Goal: Transaction & Acquisition: Purchase product/service

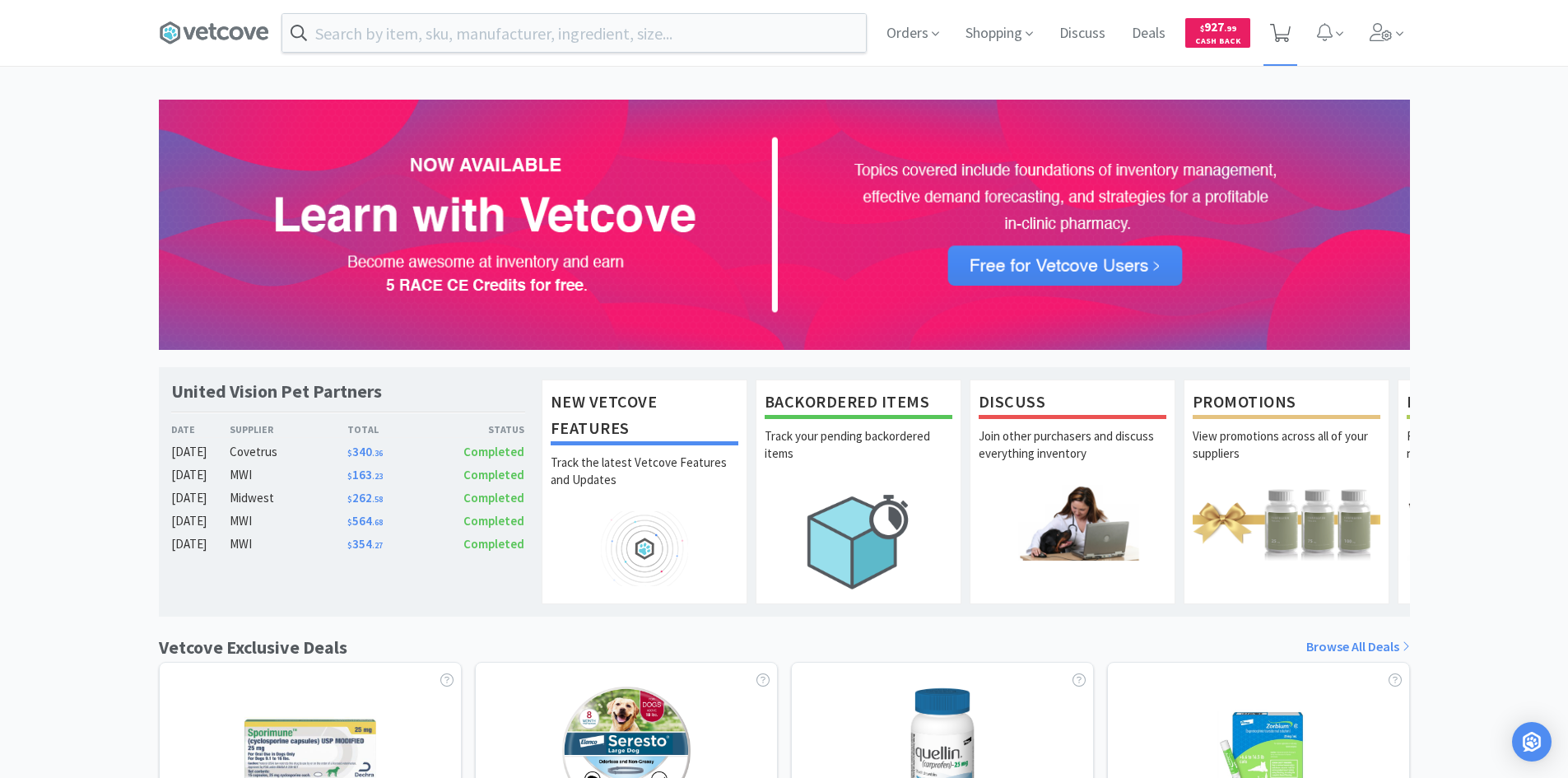
click at [1269, 31] on span at bounding box center [1281, 33] width 34 height 66
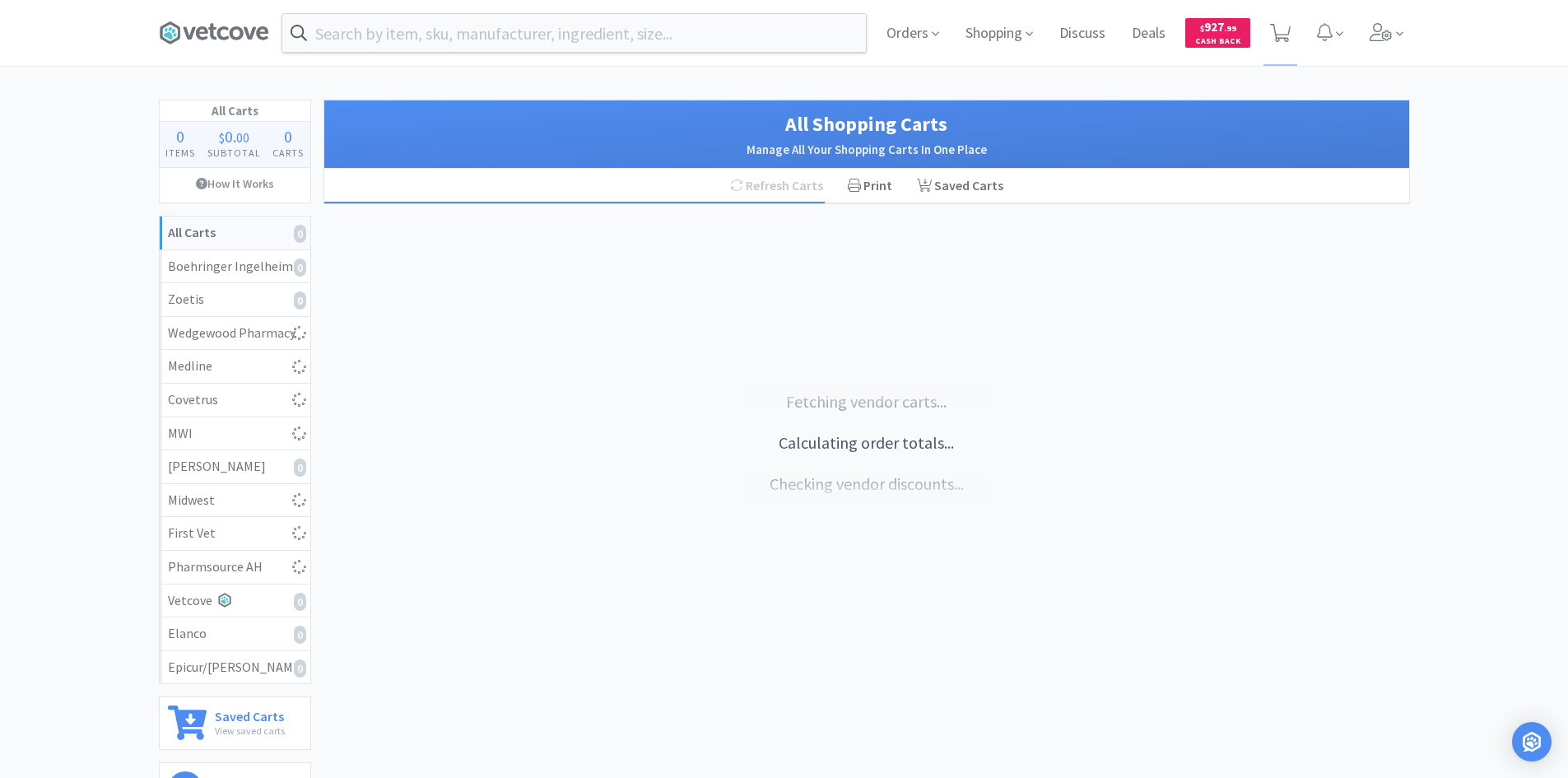
select select "3"
select select "2"
select select "1"
select select "100"
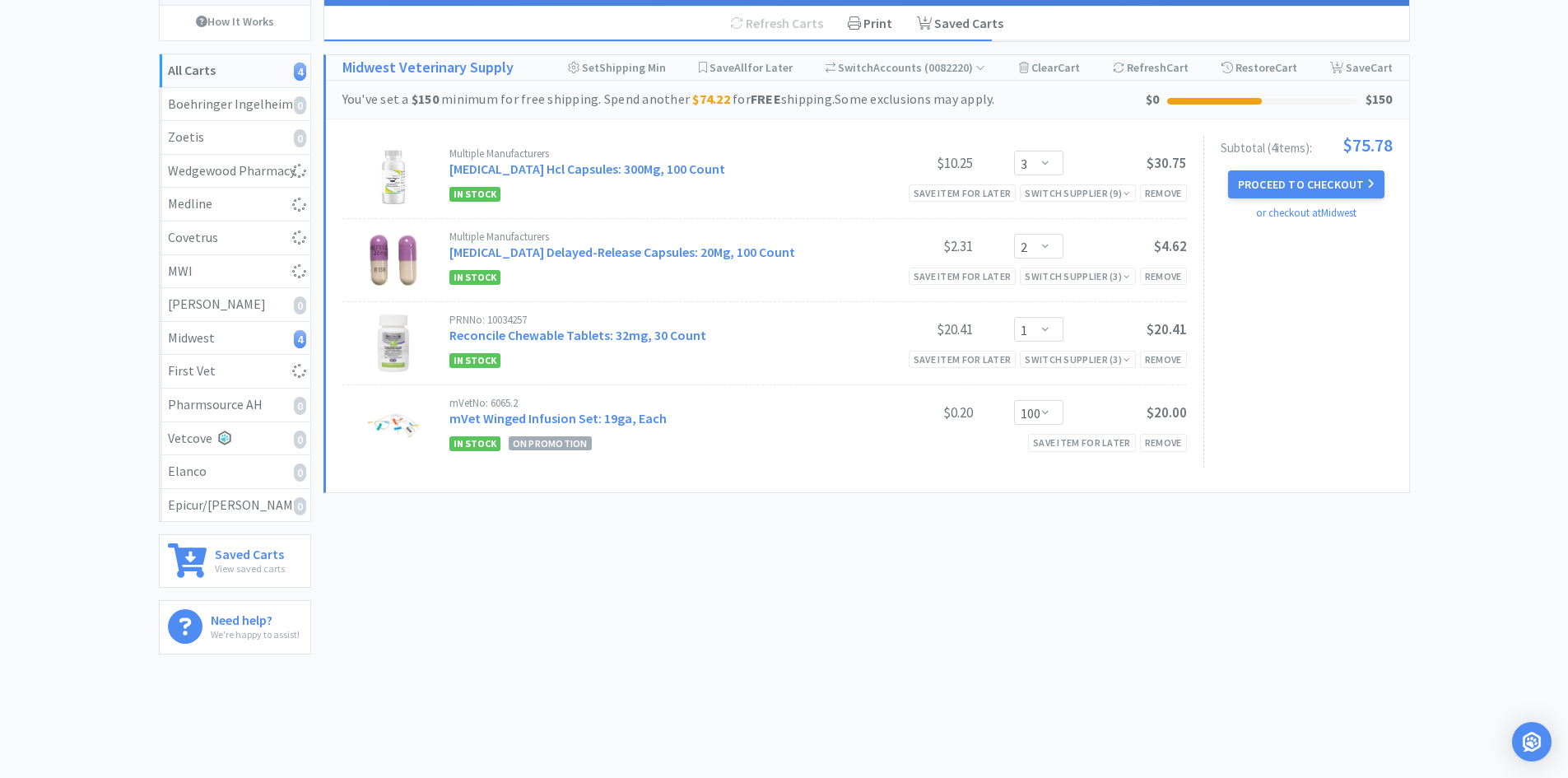
scroll to position [191, 0]
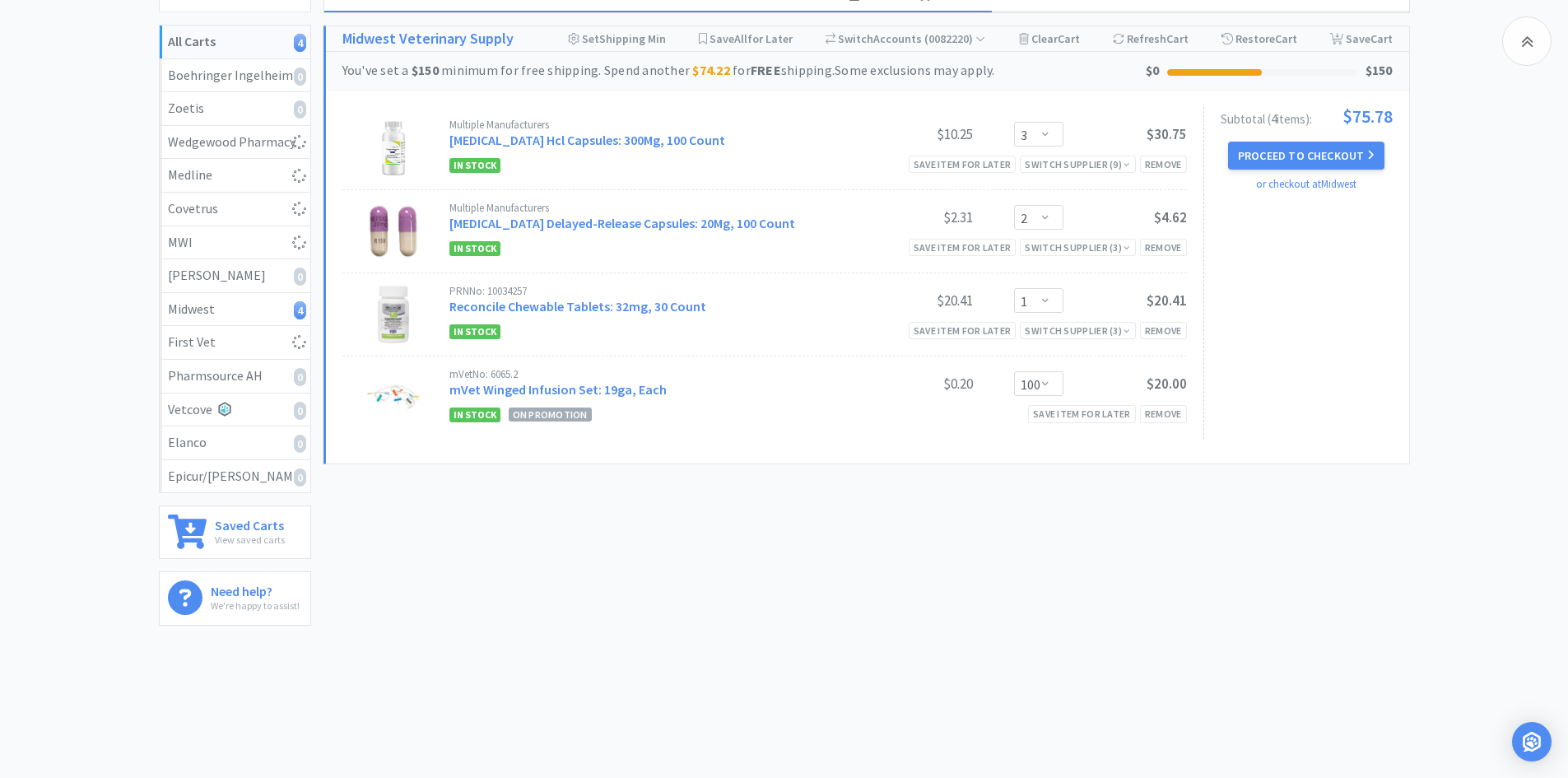
select select "1"
select select "100"
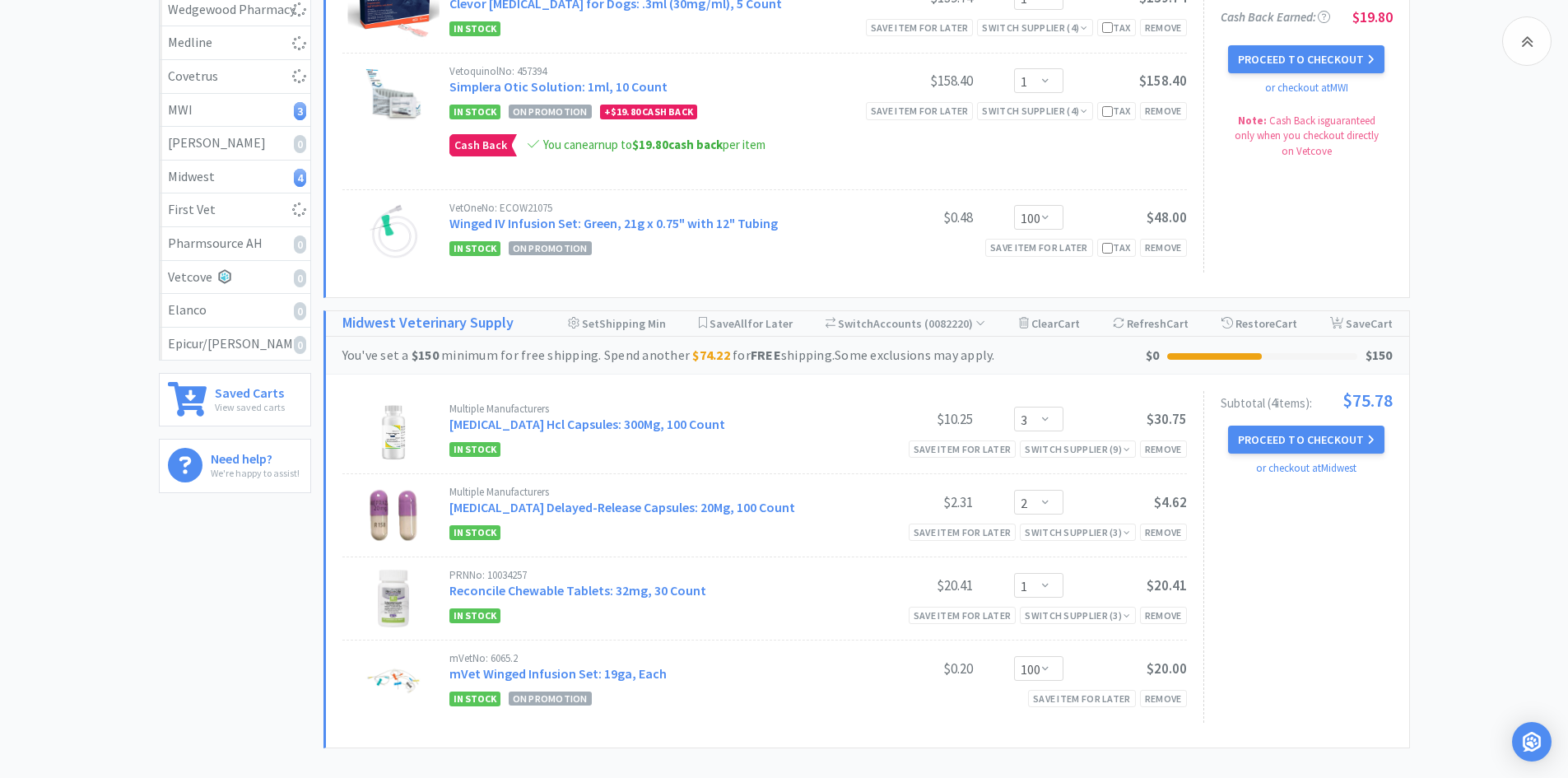
scroll to position [462, 0]
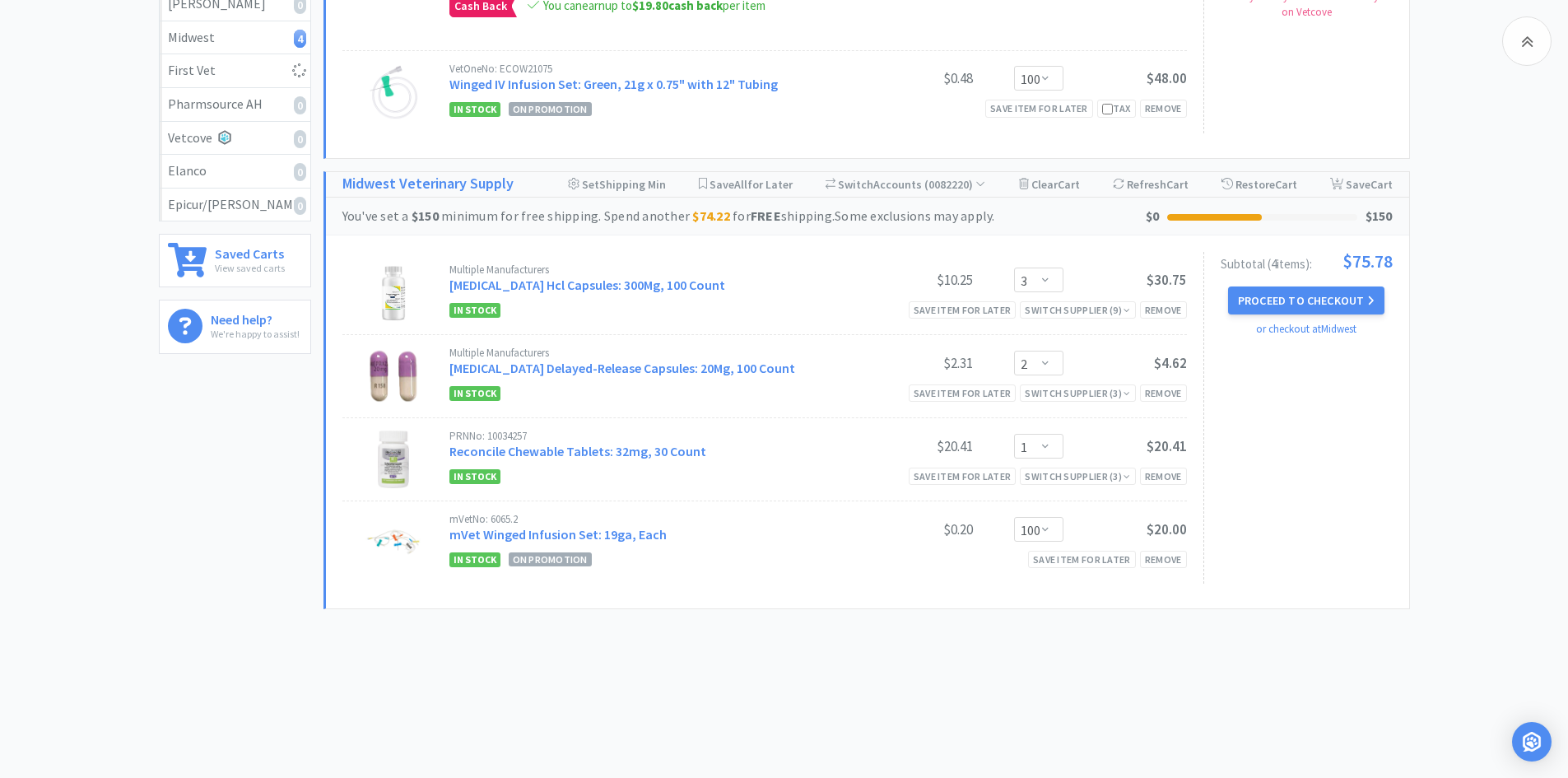
select select "1"
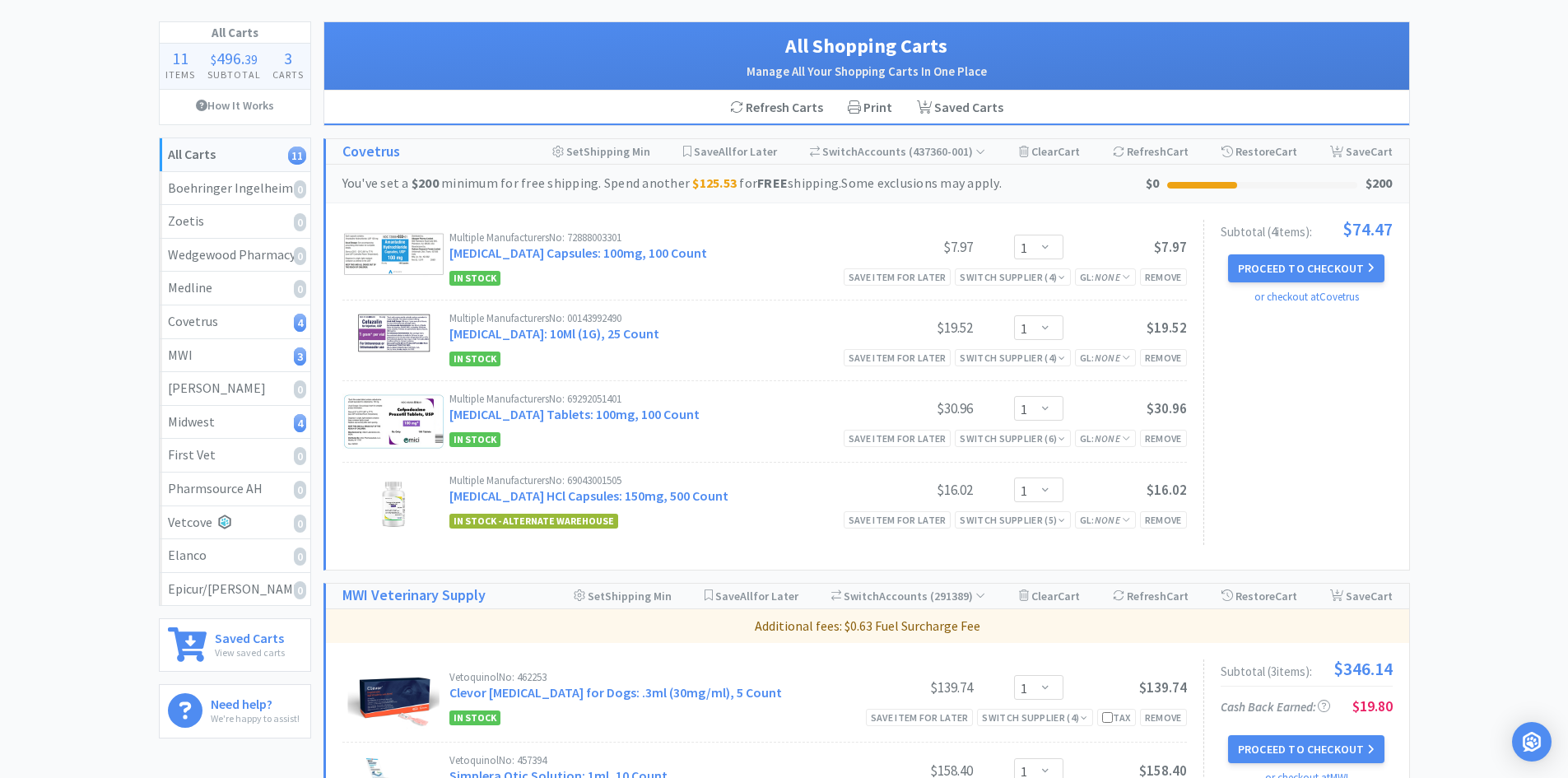
scroll to position [0, 0]
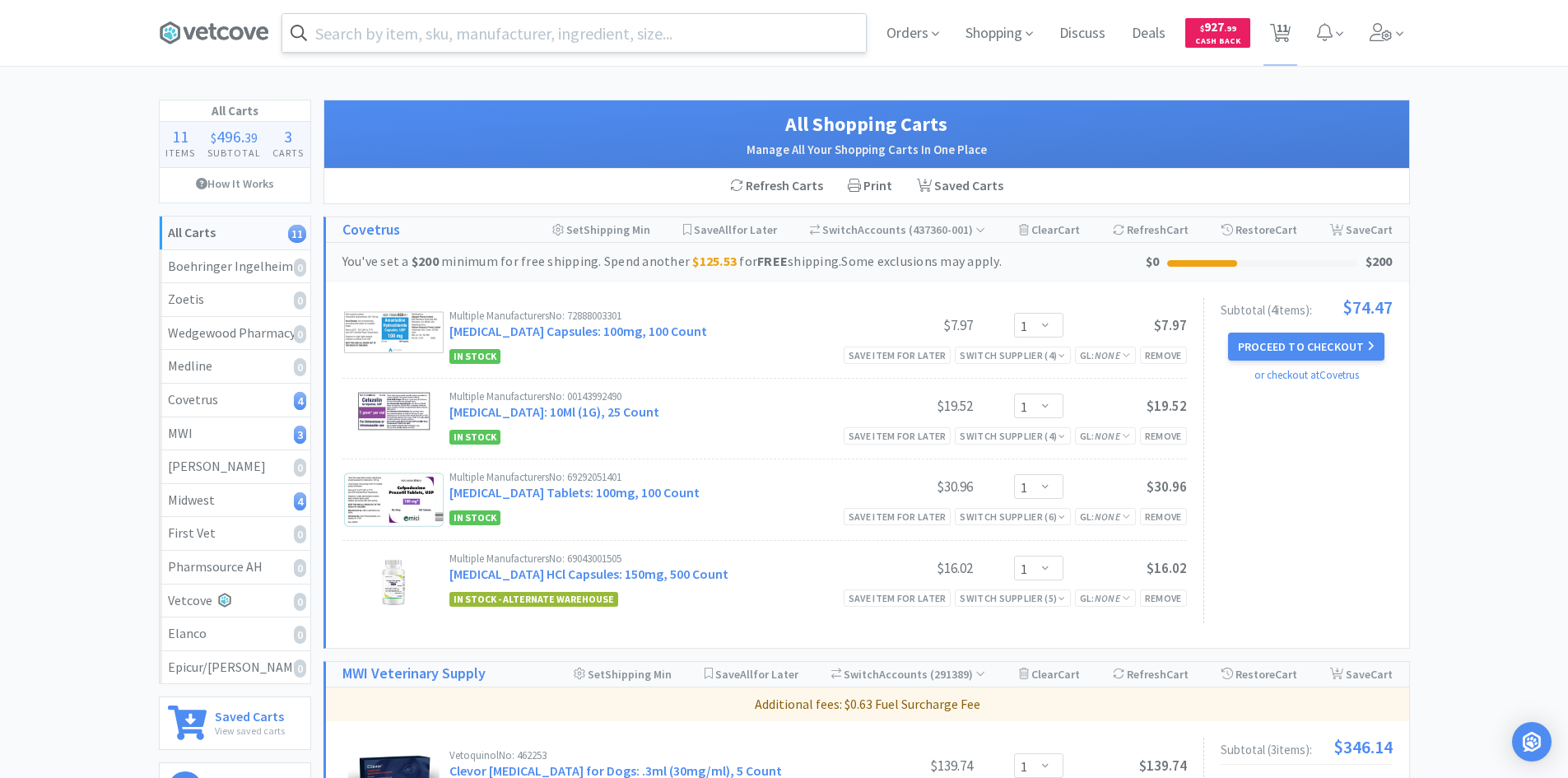
click at [453, 37] on input "text" at bounding box center [574, 33] width 583 height 37
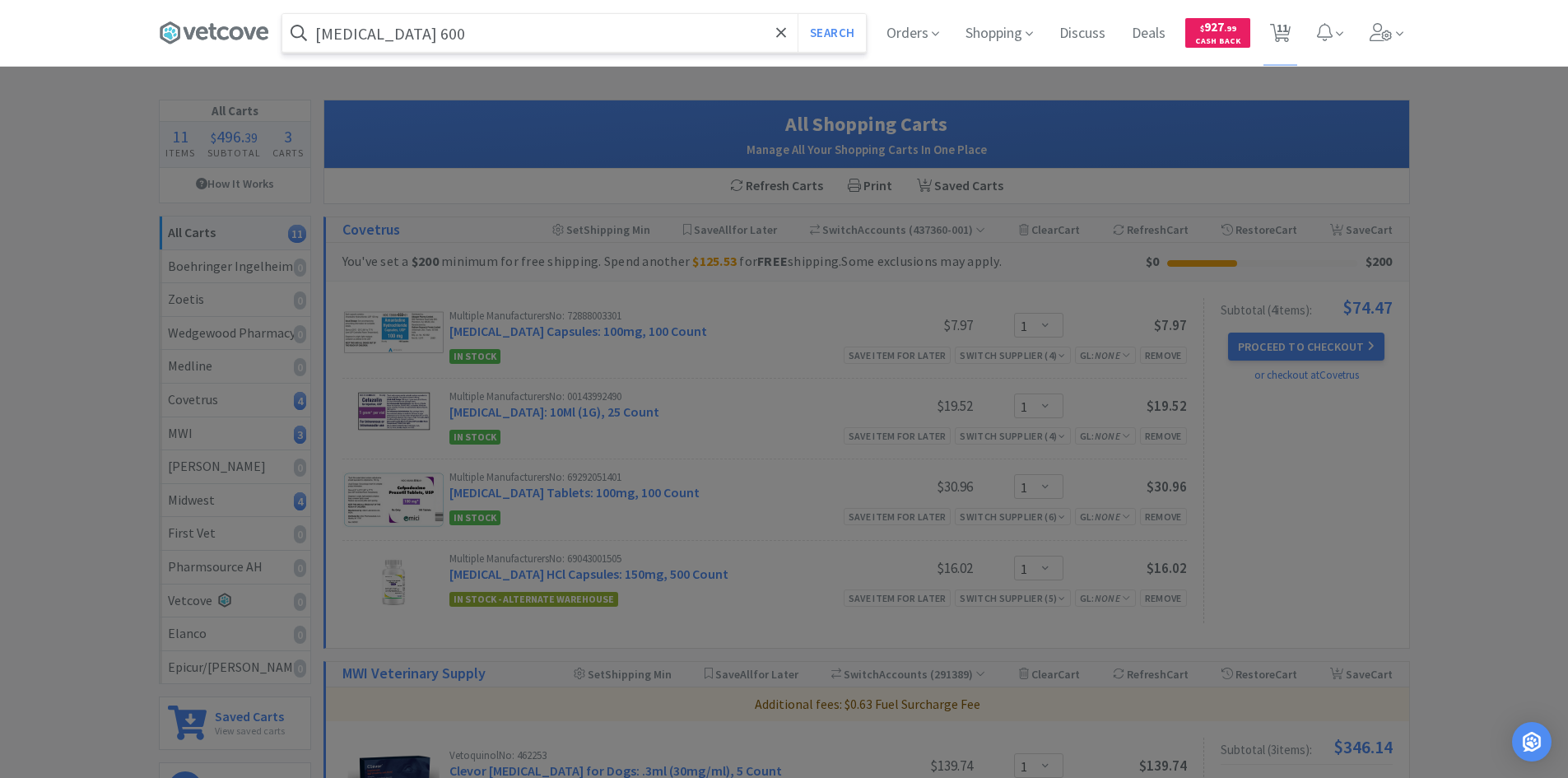
type input "[MEDICAL_DATA] 600"
click at [798, 14] on button "Search" at bounding box center [831, 33] width 68 height 37
select select "1"
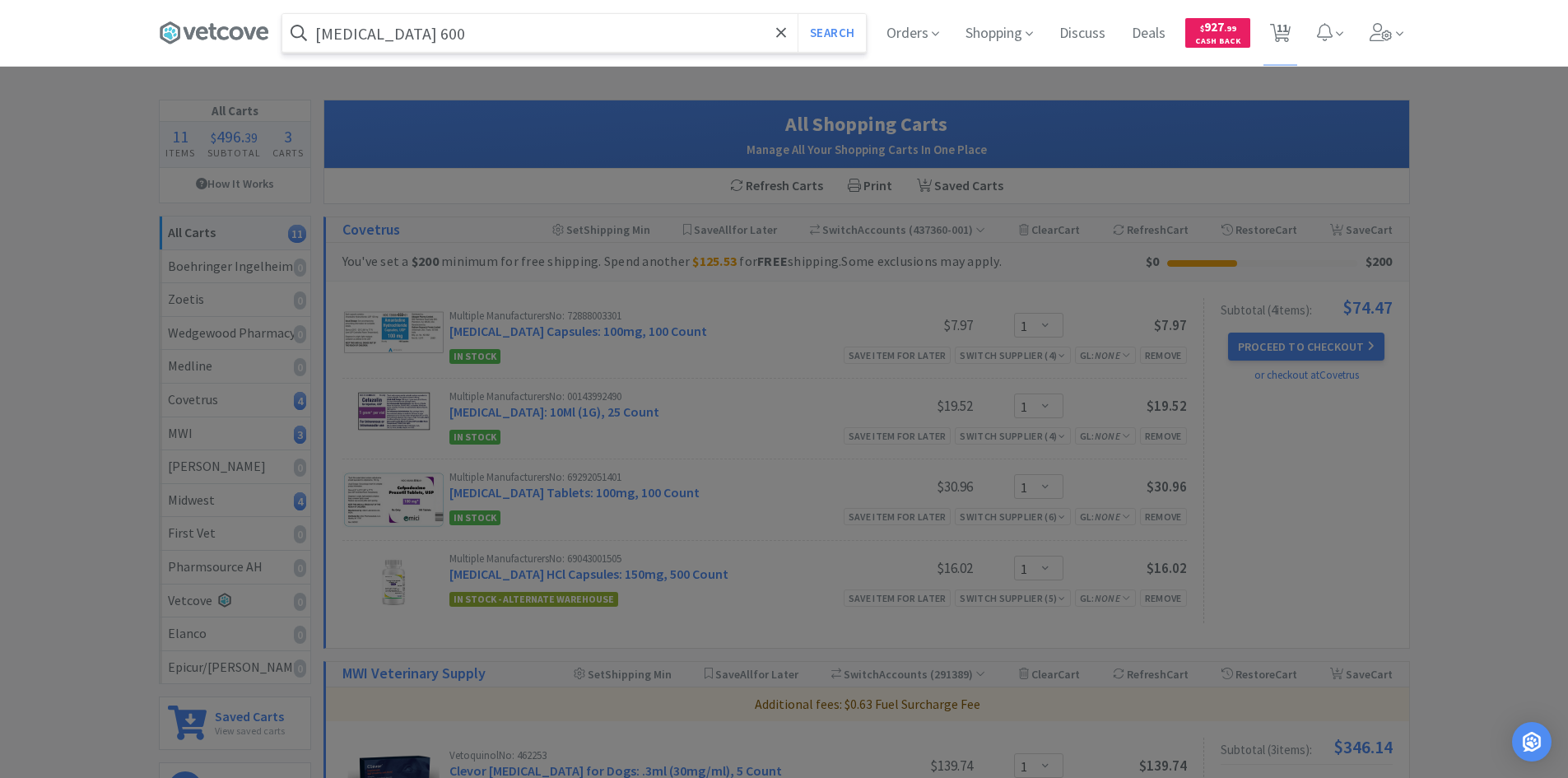
select select "1"
select select "100"
select select "3"
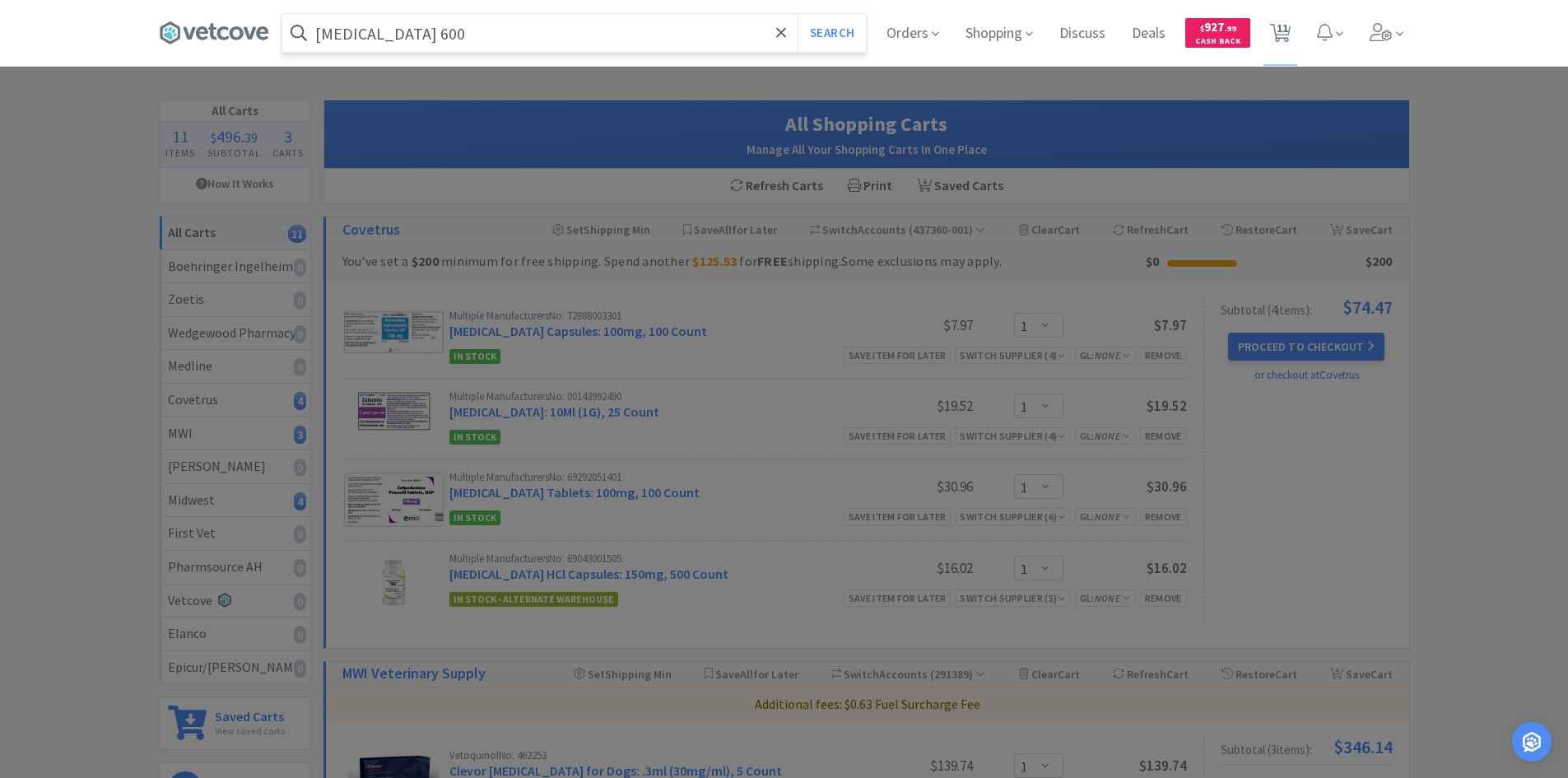
select select "2"
select select "1"
select select "100"
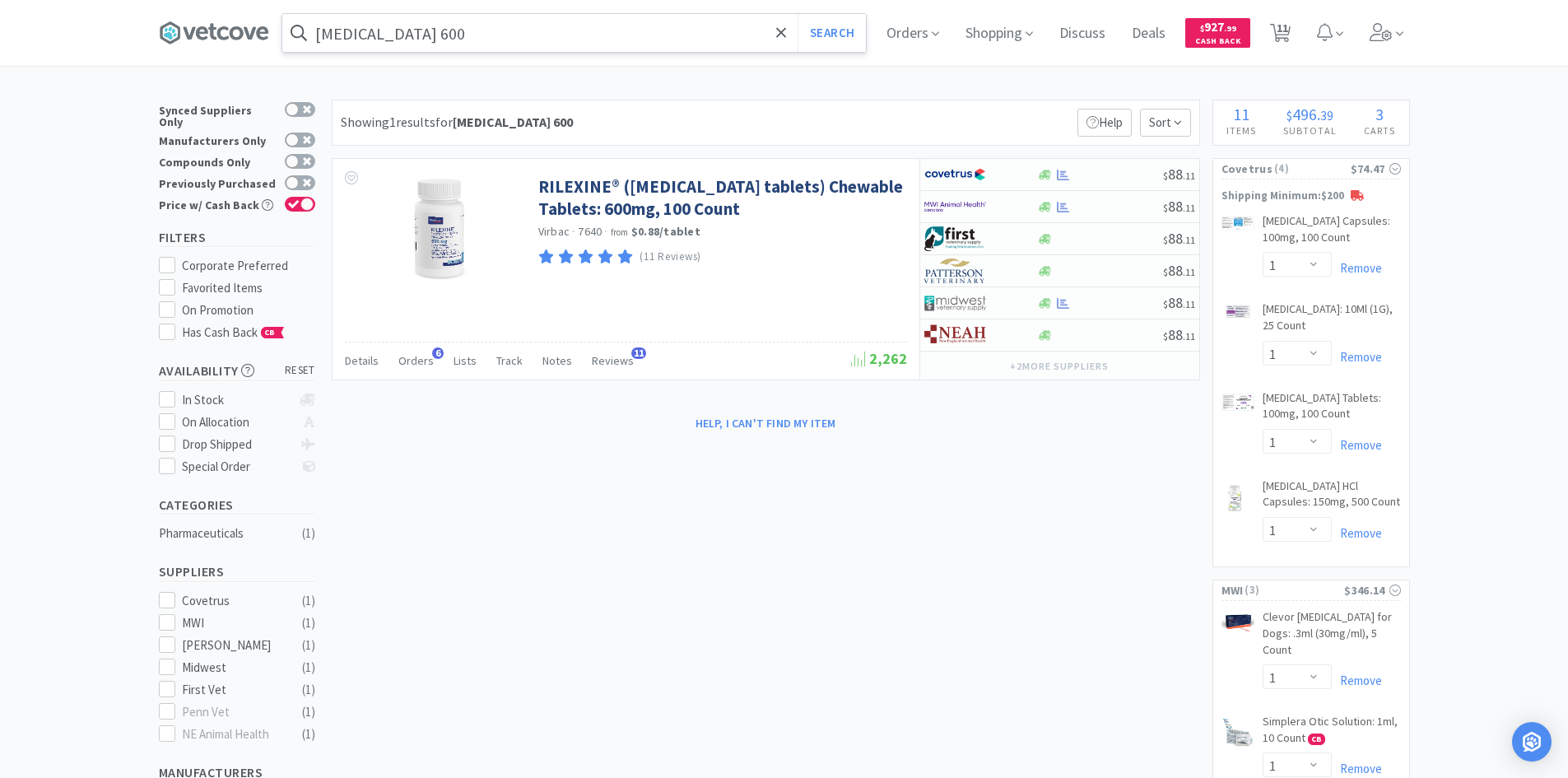
click at [477, 30] on input "[MEDICAL_DATA] 600" at bounding box center [574, 33] width 583 height 37
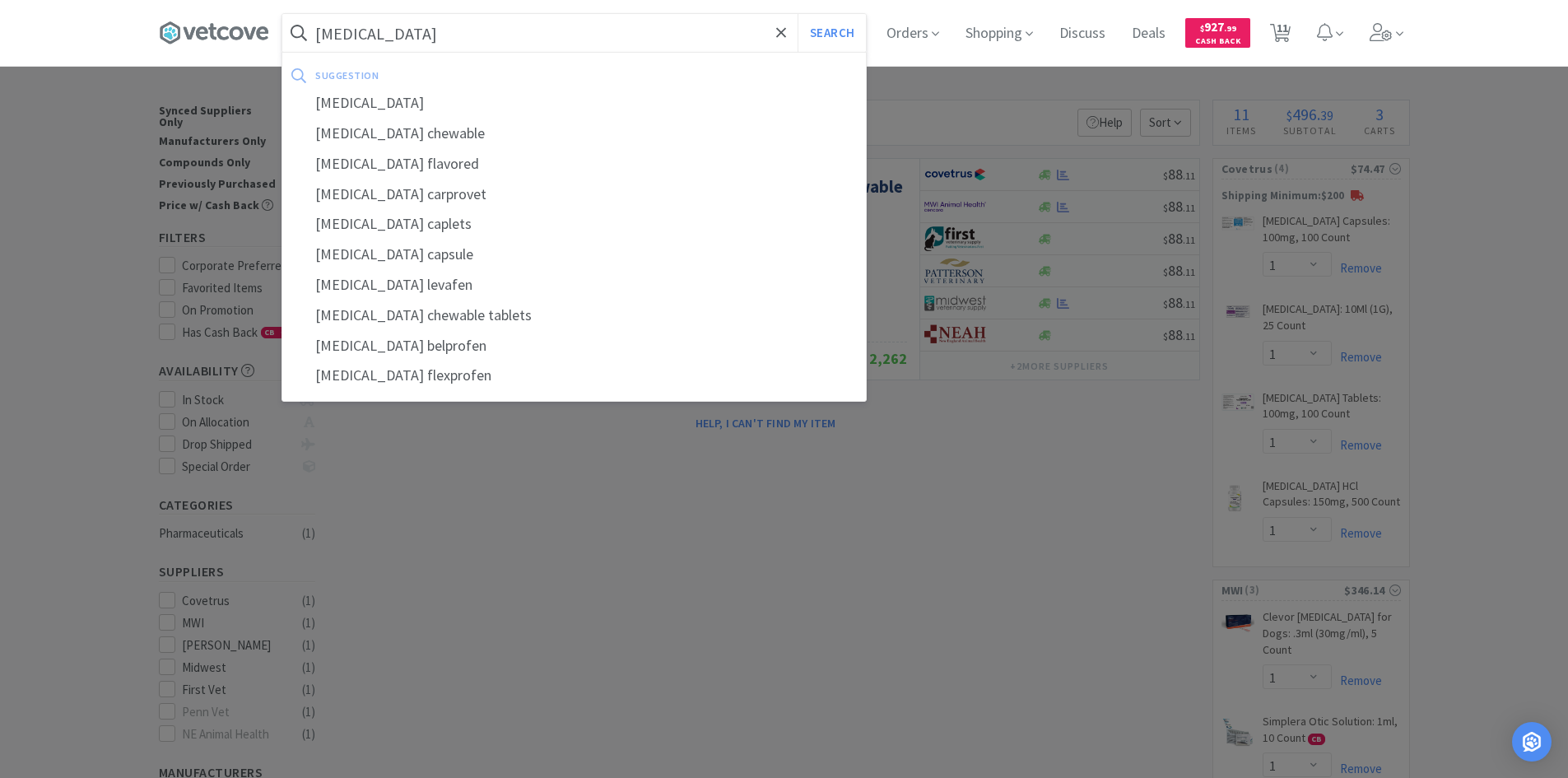
click at [798, 14] on button "Search" at bounding box center [831, 33] width 68 height 37
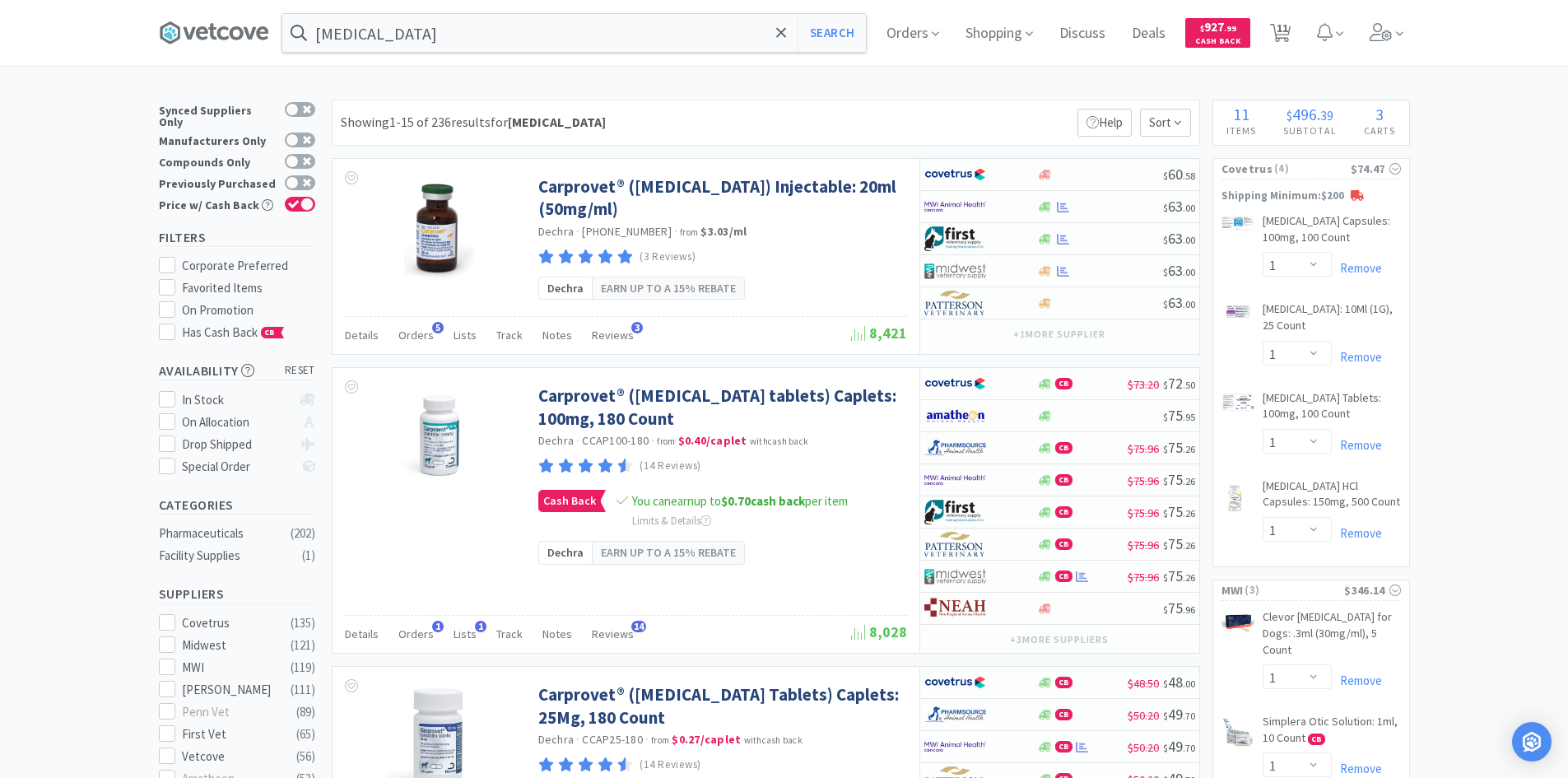
click at [571, 53] on div "[MEDICAL_DATA] Search Orders Shopping Discuss Discuss Deals Deals $ 927 . 99 Ca…" at bounding box center [784, 33] width 1251 height 66
click at [569, 37] on input "[MEDICAL_DATA]" at bounding box center [574, 33] width 583 height 37
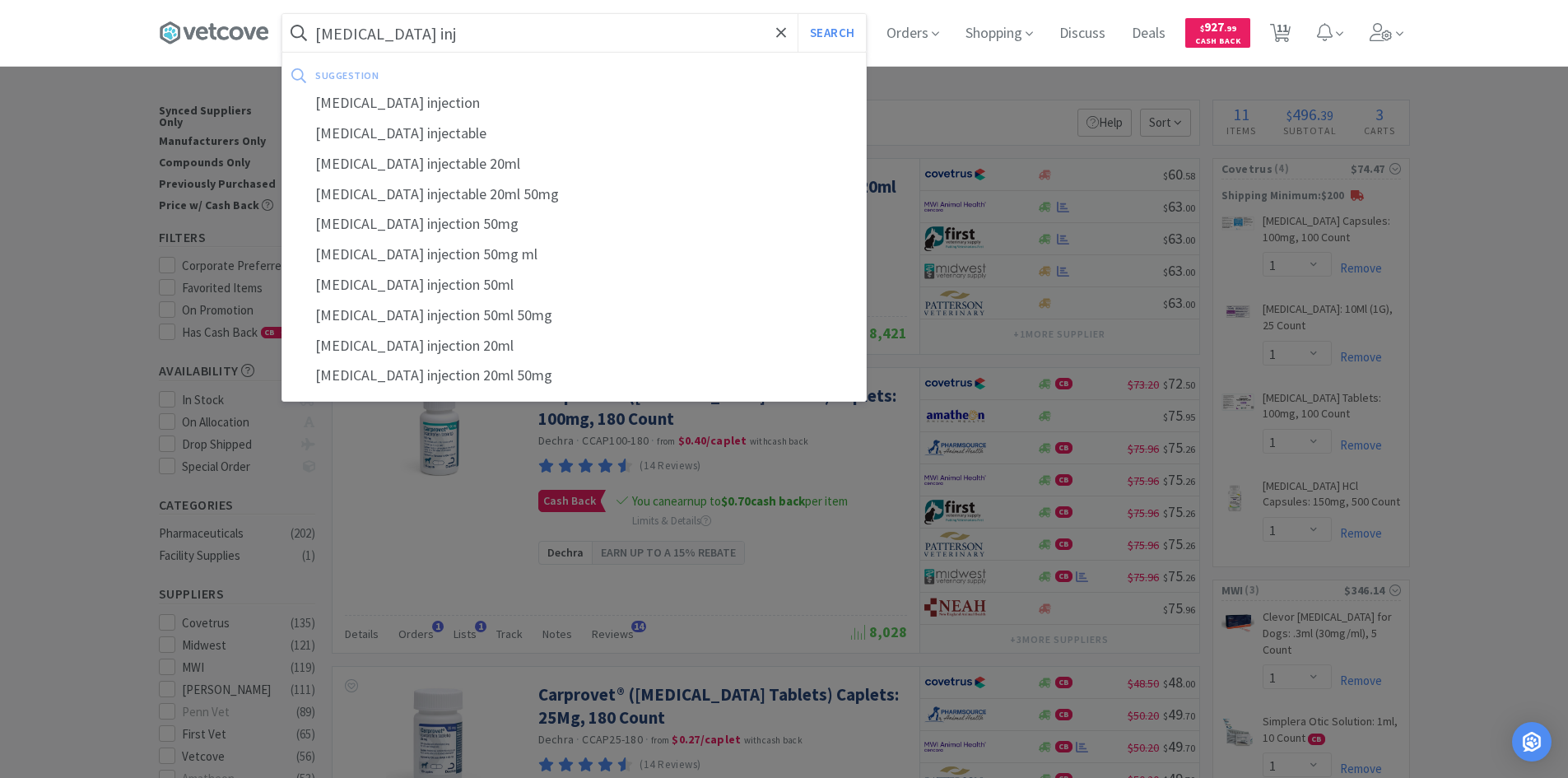
click at [798, 14] on button "Search" at bounding box center [831, 33] width 68 height 37
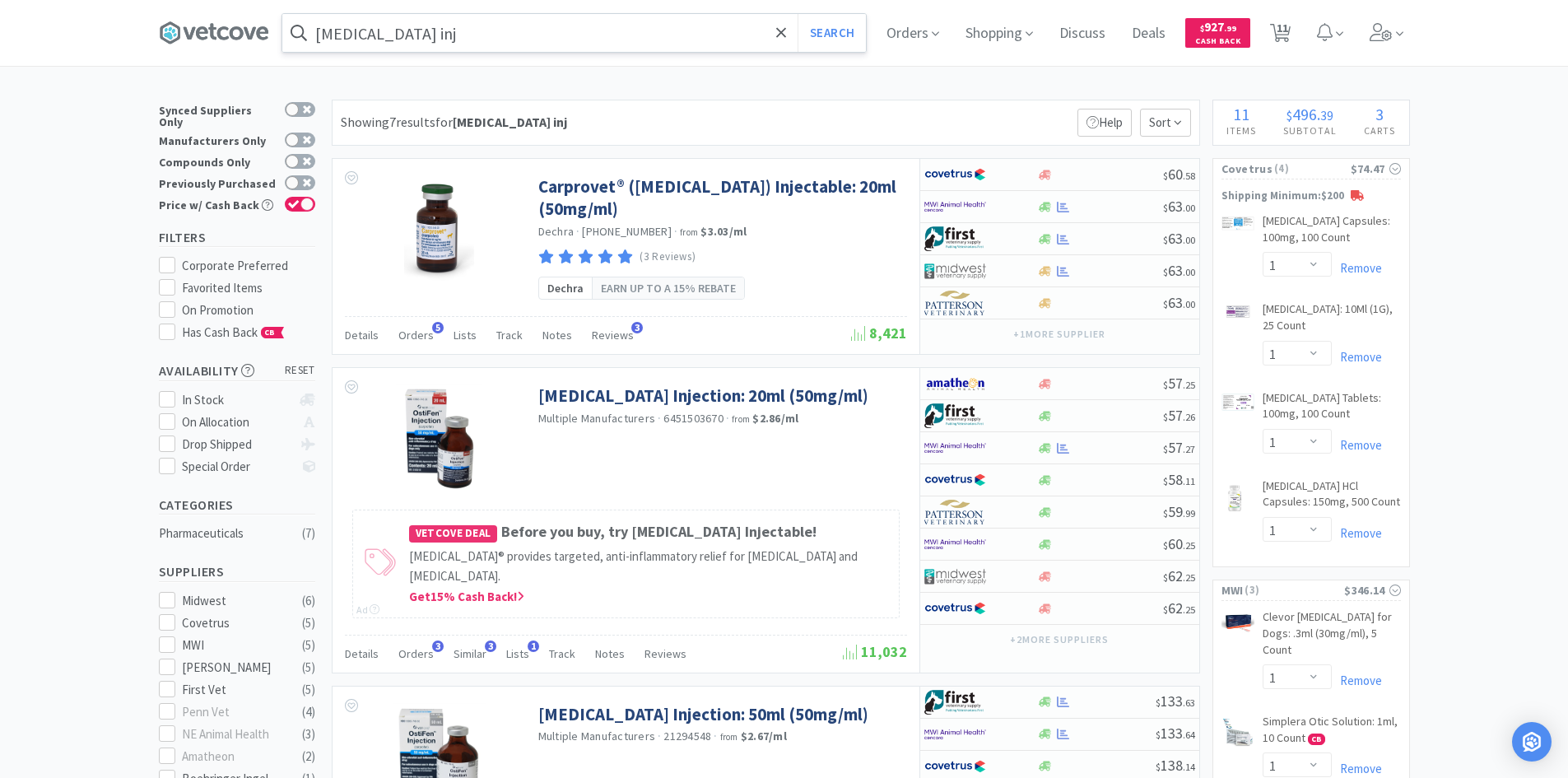
click at [462, 33] on input "[MEDICAL_DATA] inj" at bounding box center [574, 33] width 583 height 37
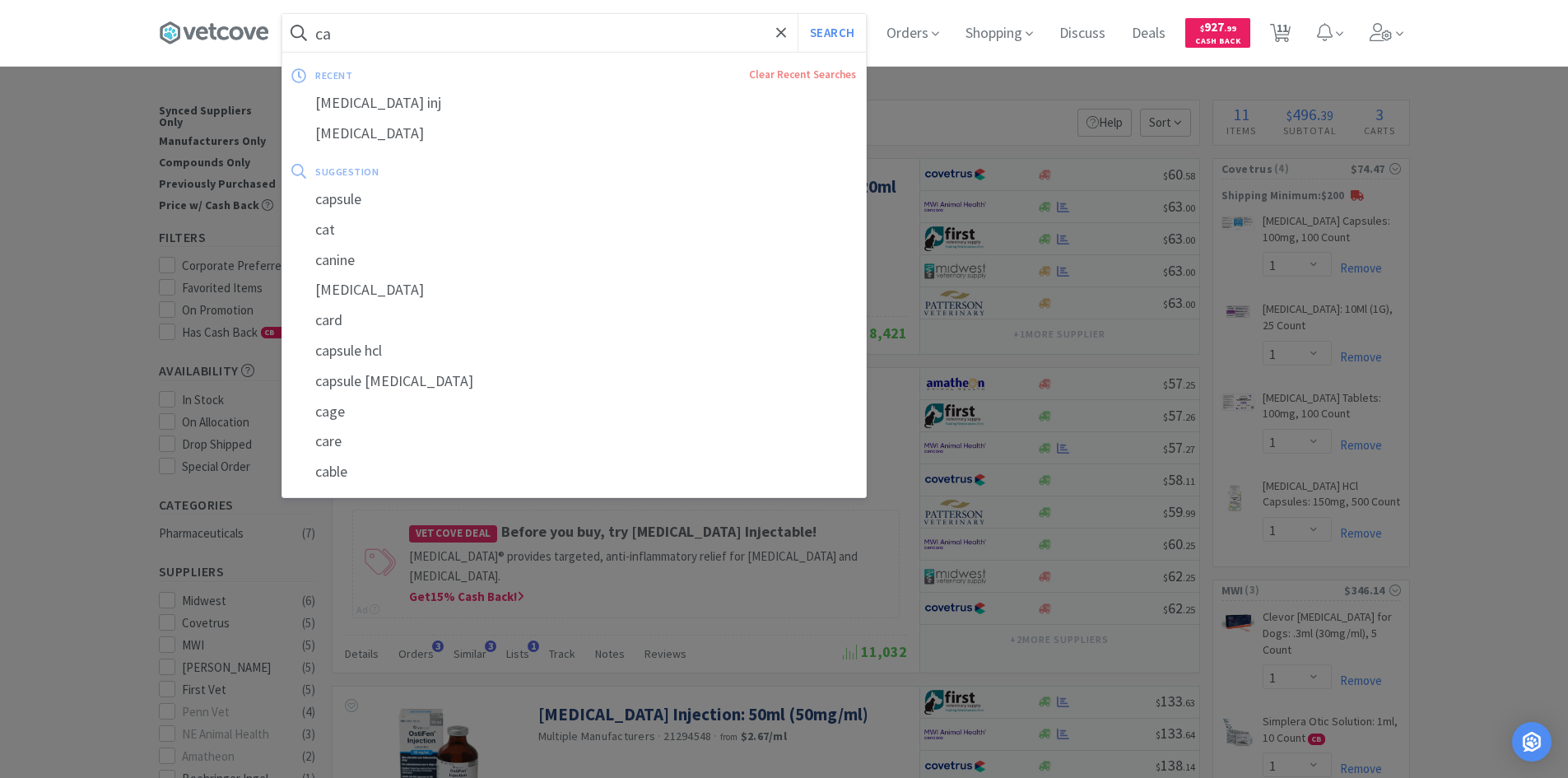
type input "c"
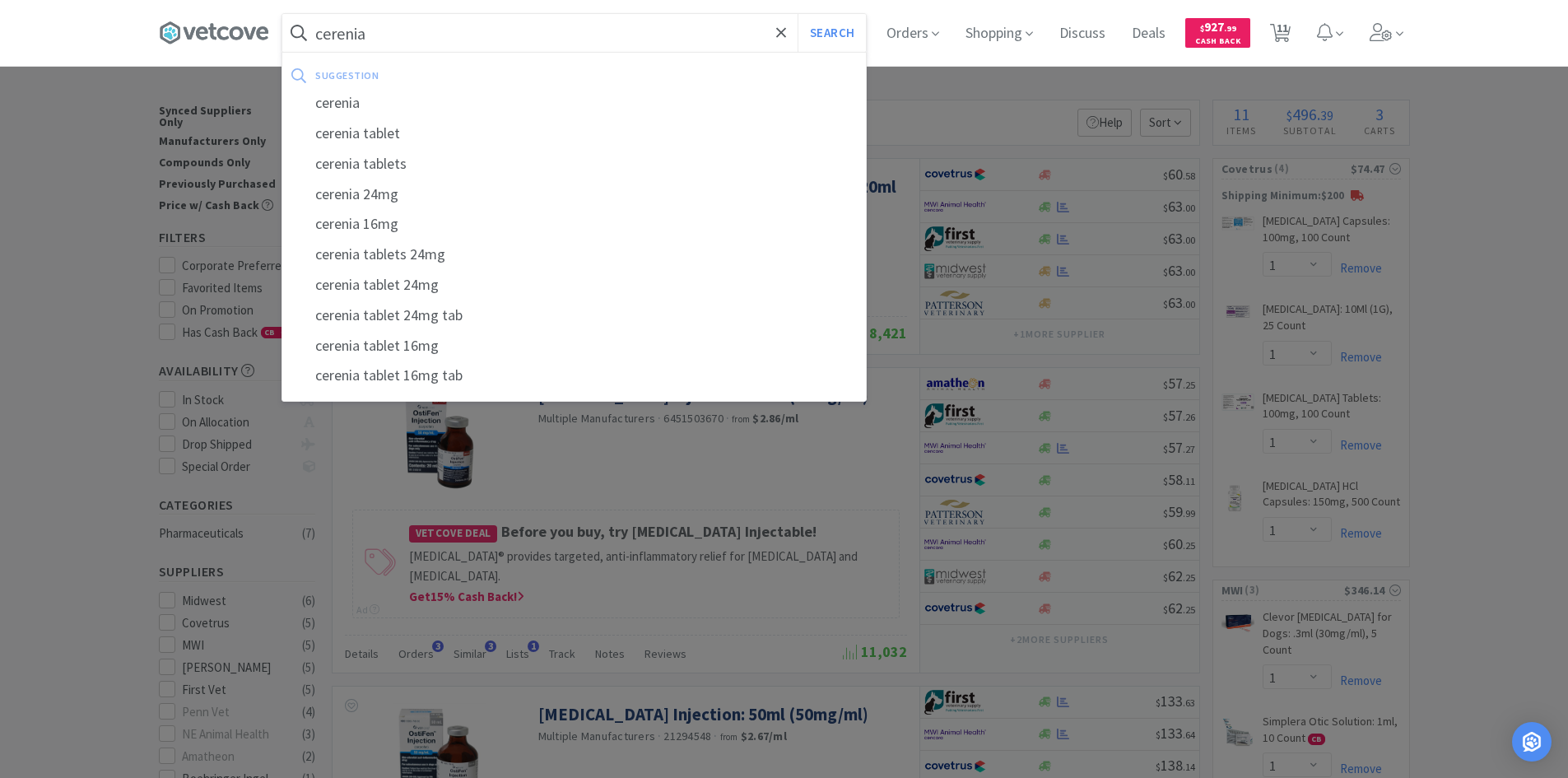
type input "cerenia"
click at [798, 14] on button "Search" at bounding box center [831, 33] width 68 height 37
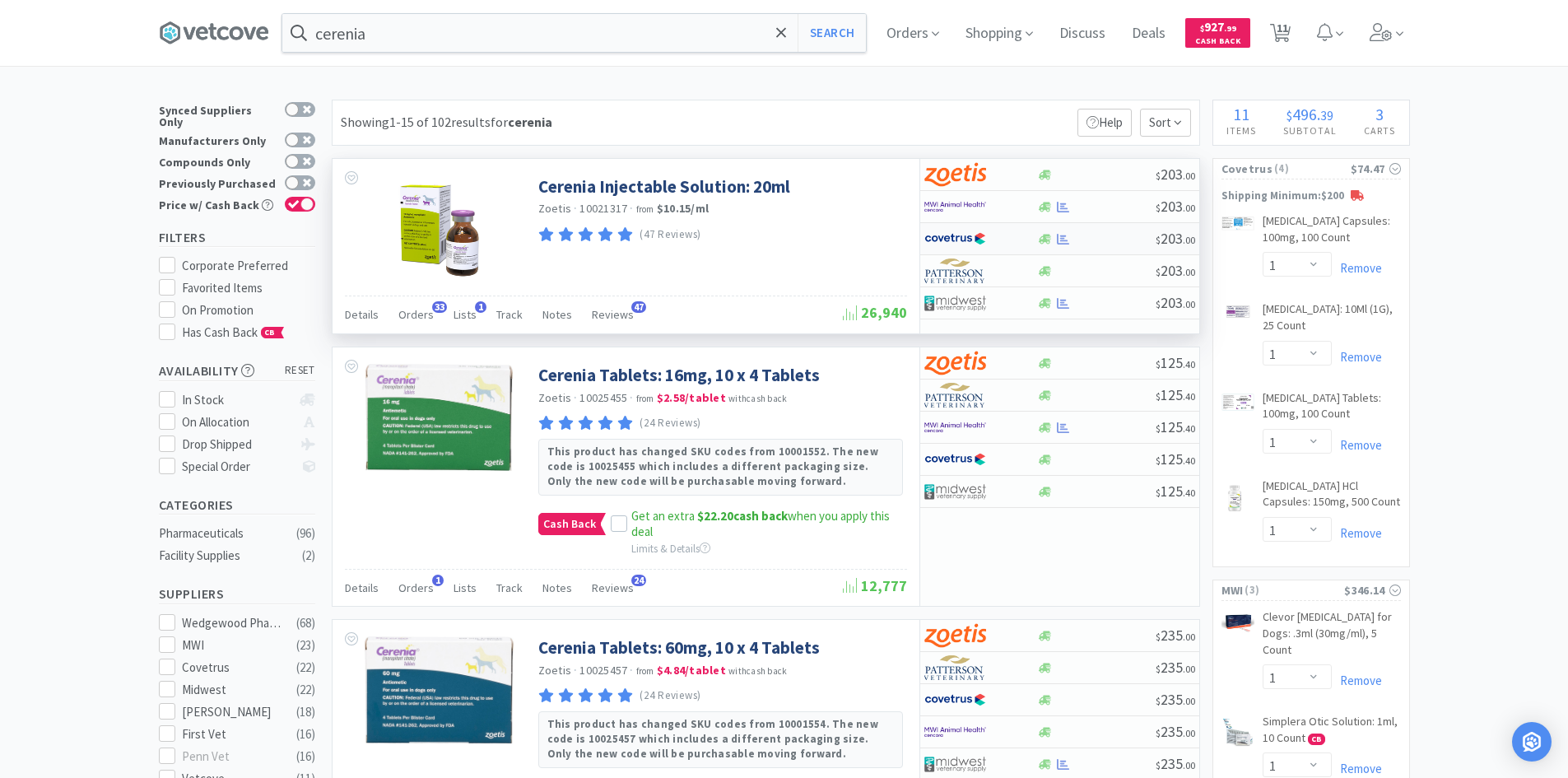
click at [1019, 242] on div at bounding box center [980, 239] width 112 height 28
select select "1"
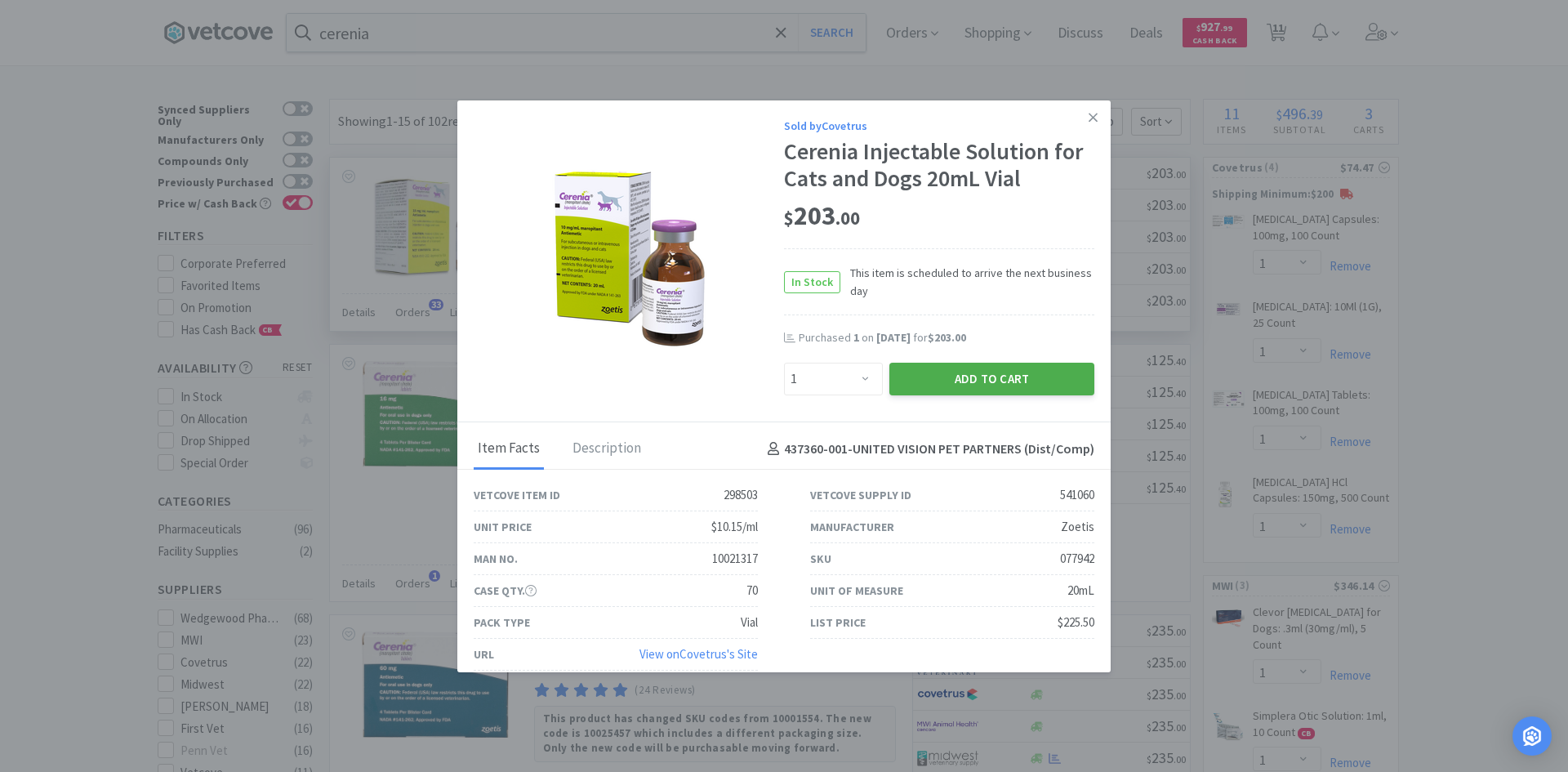
click at [1023, 368] on button "Add to Cart" at bounding box center [991, 378] width 205 height 33
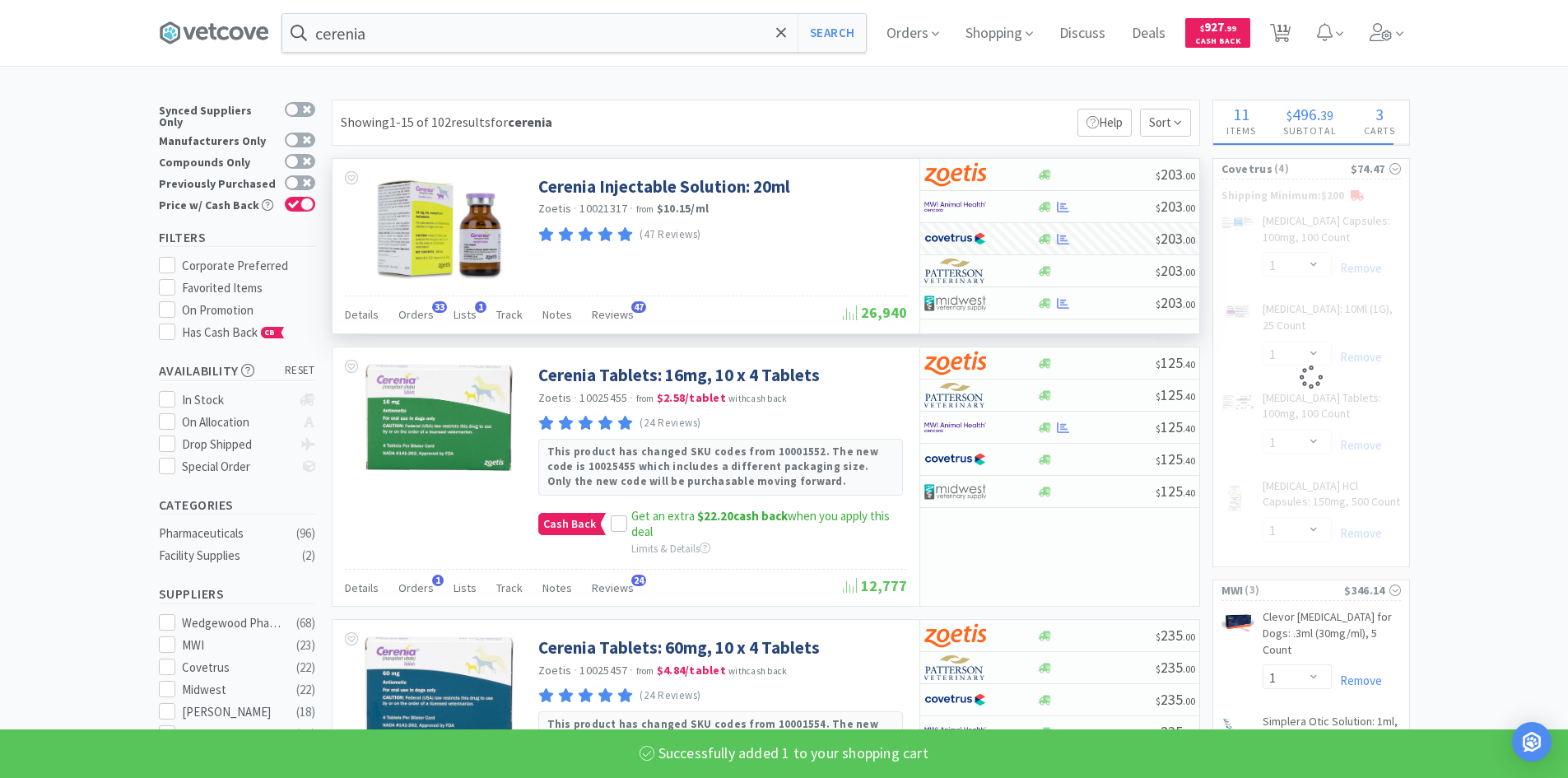
select select "1"
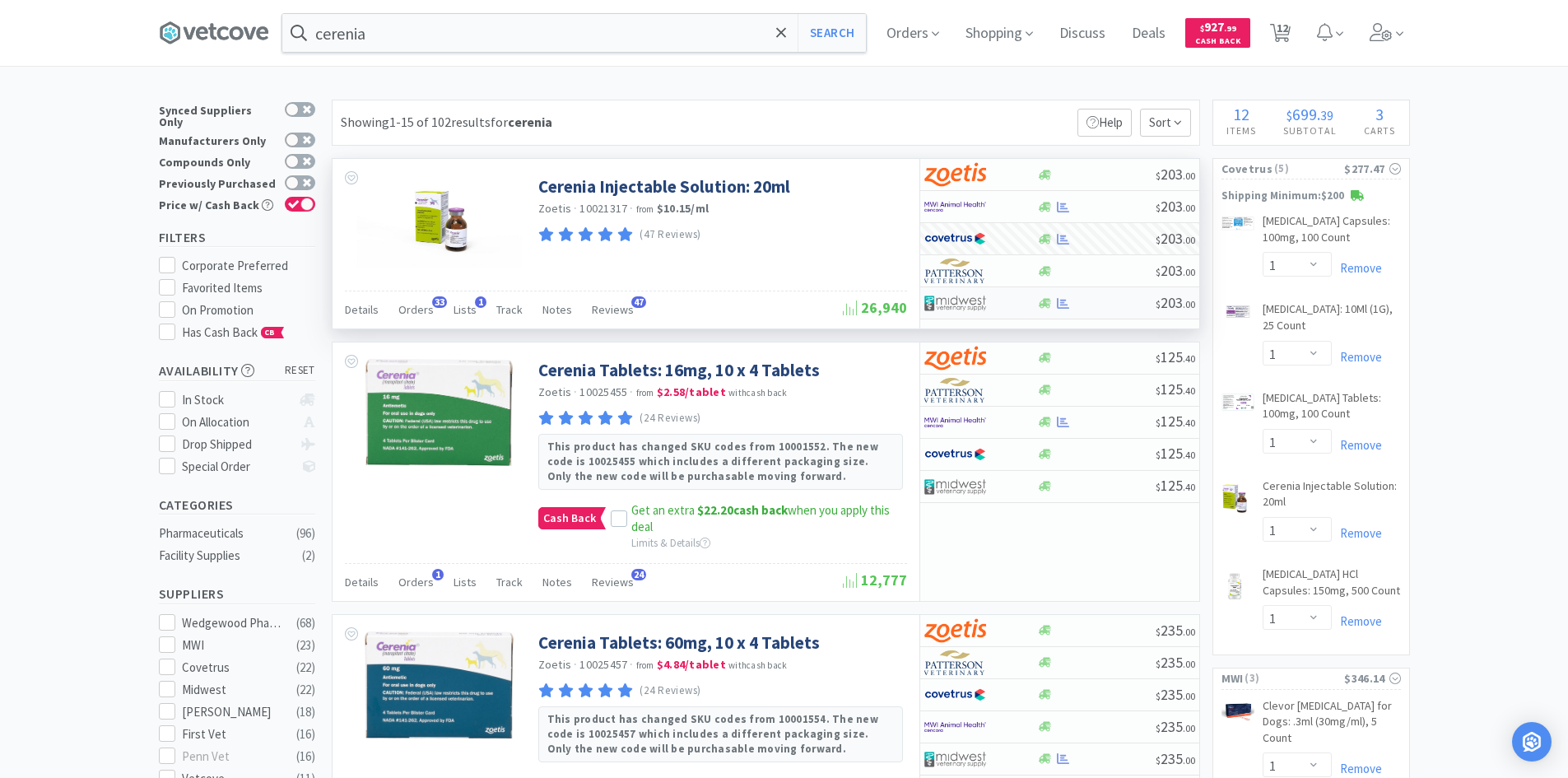
click at [964, 298] on img at bounding box center [955, 302] width 62 height 24
select select "1"
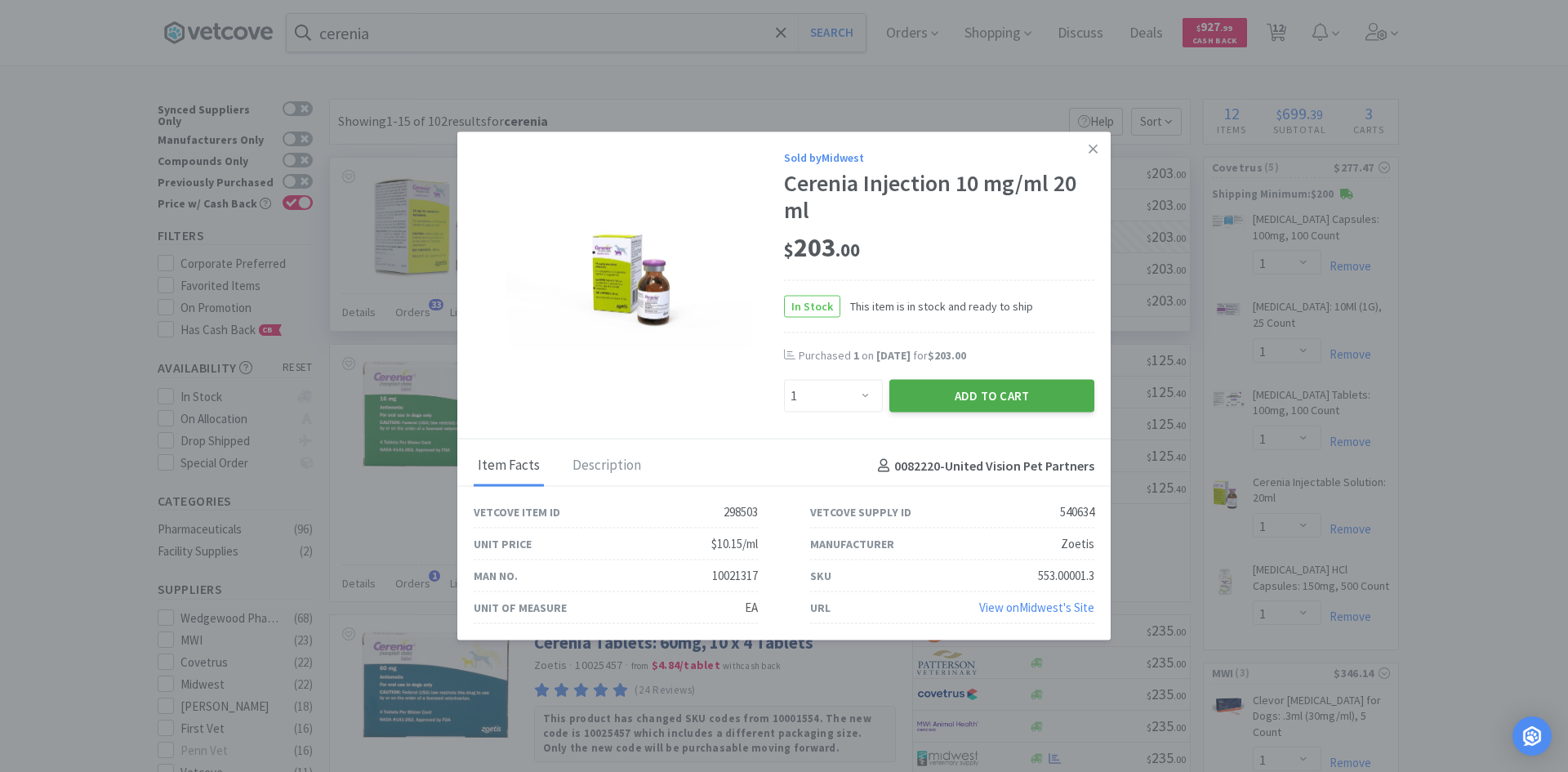
click at [951, 392] on button "Add to Cart" at bounding box center [991, 396] width 205 height 33
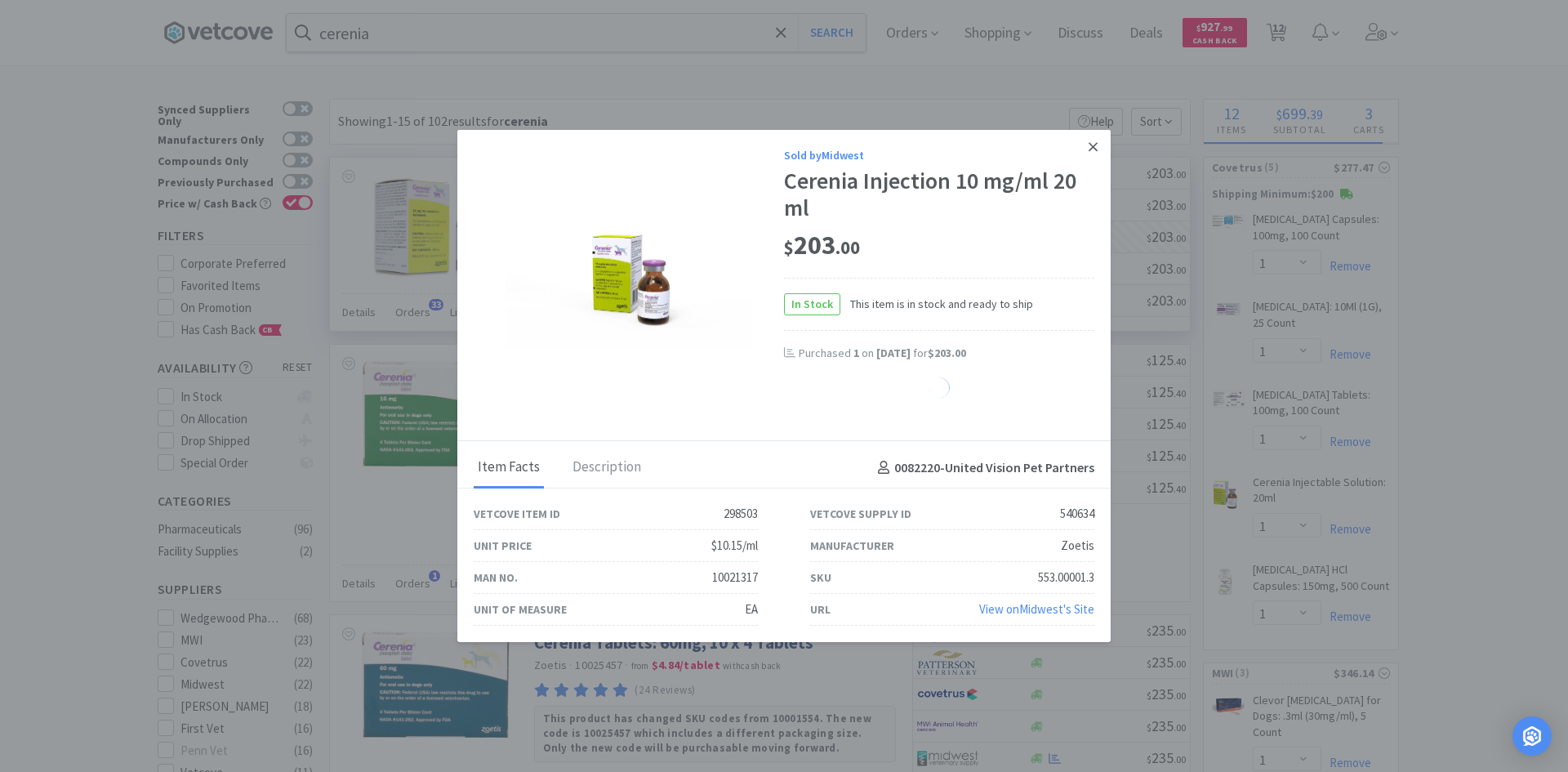
select select "1"
select select "3"
select select "2"
select select "1"
select select "100"
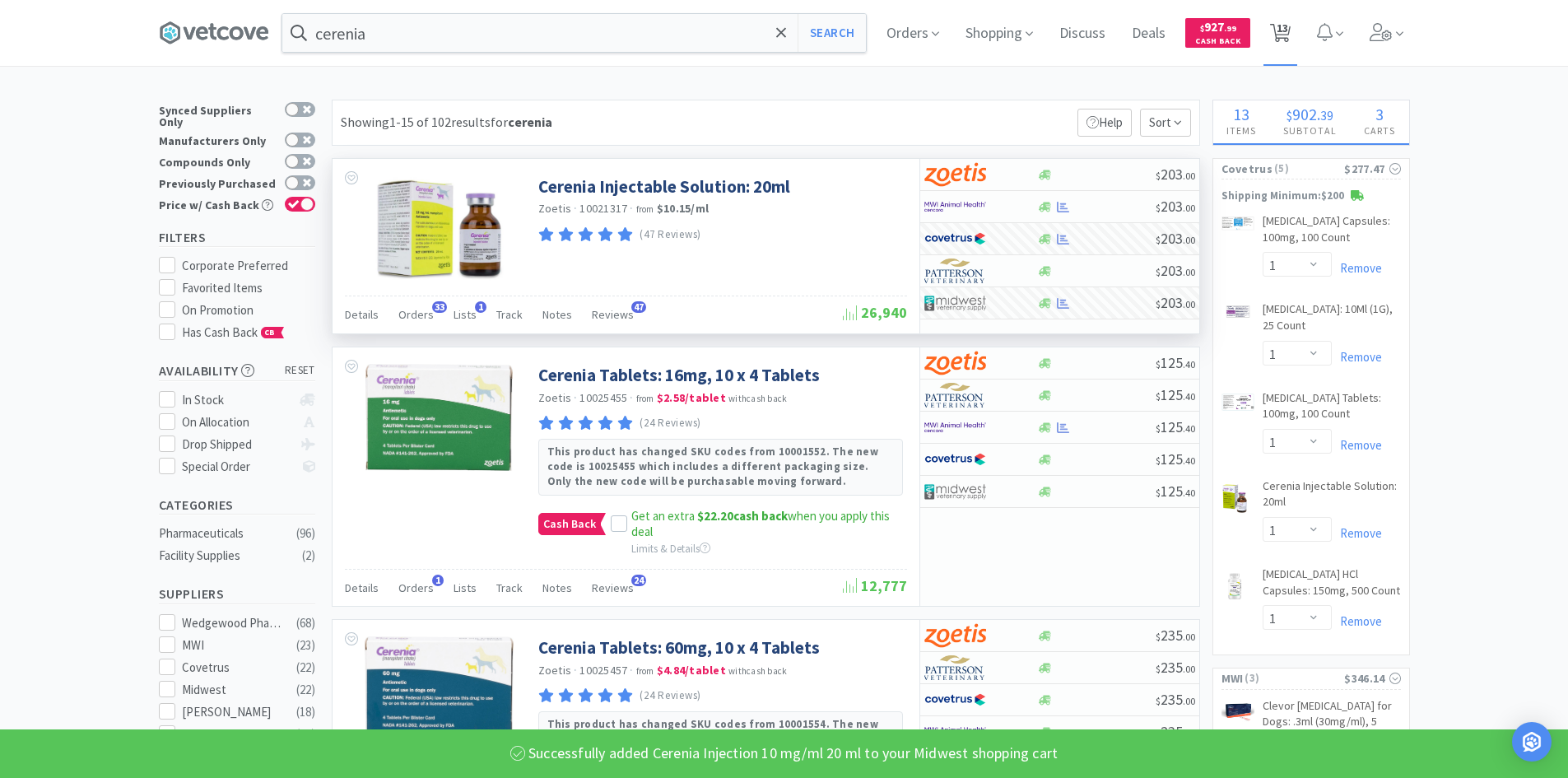
click at [1285, 31] on span "13" at bounding box center [1282, 28] width 11 height 66
select select "1"
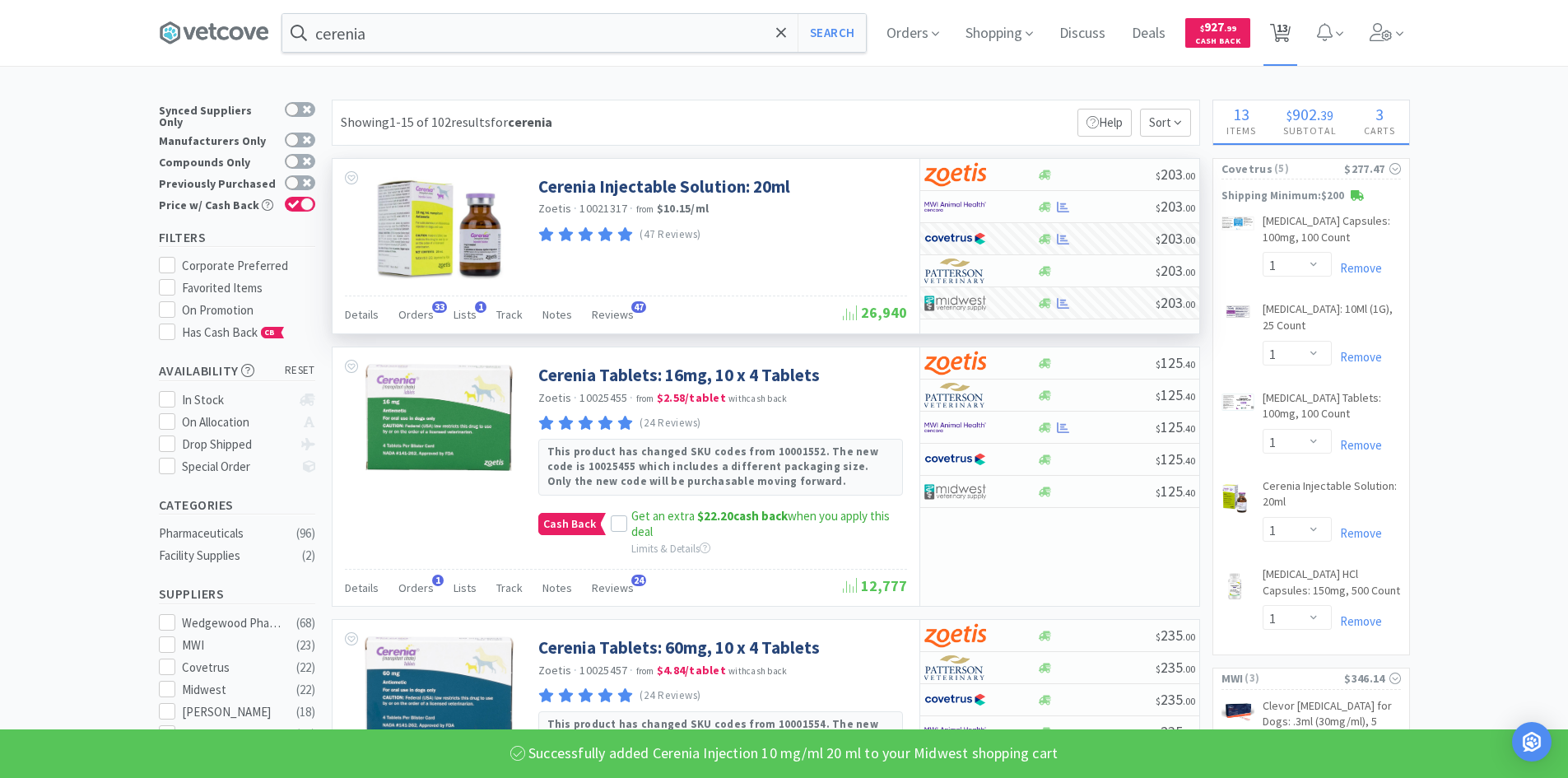
select select "1"
select select "100"
select select "1"
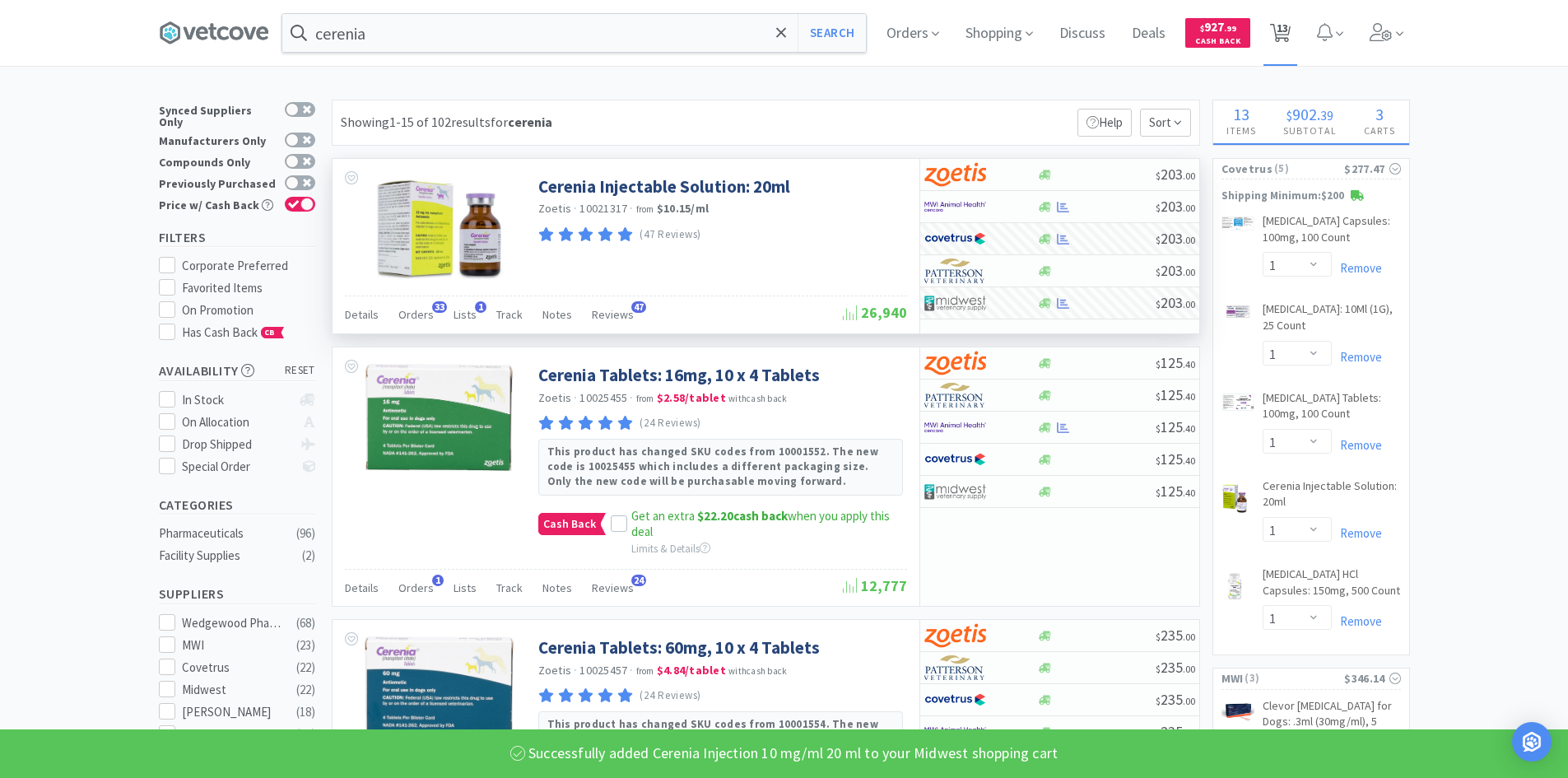
select select "3"
select select "2"
select select "1"
select select "100"
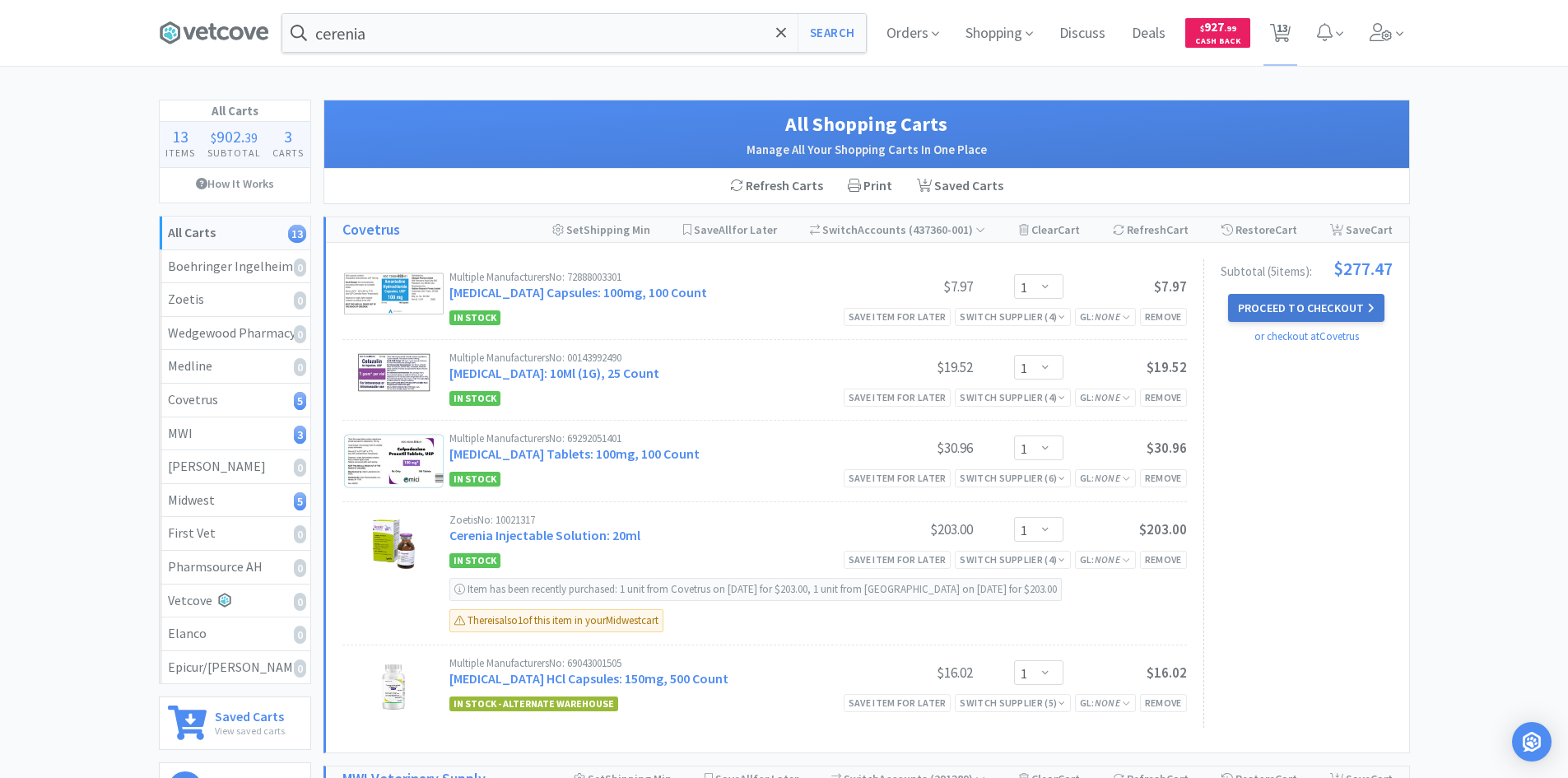
click at [1316, 315] on button "Proceed to Checkout" at bounding box center [1306, 308] width 156 height 28
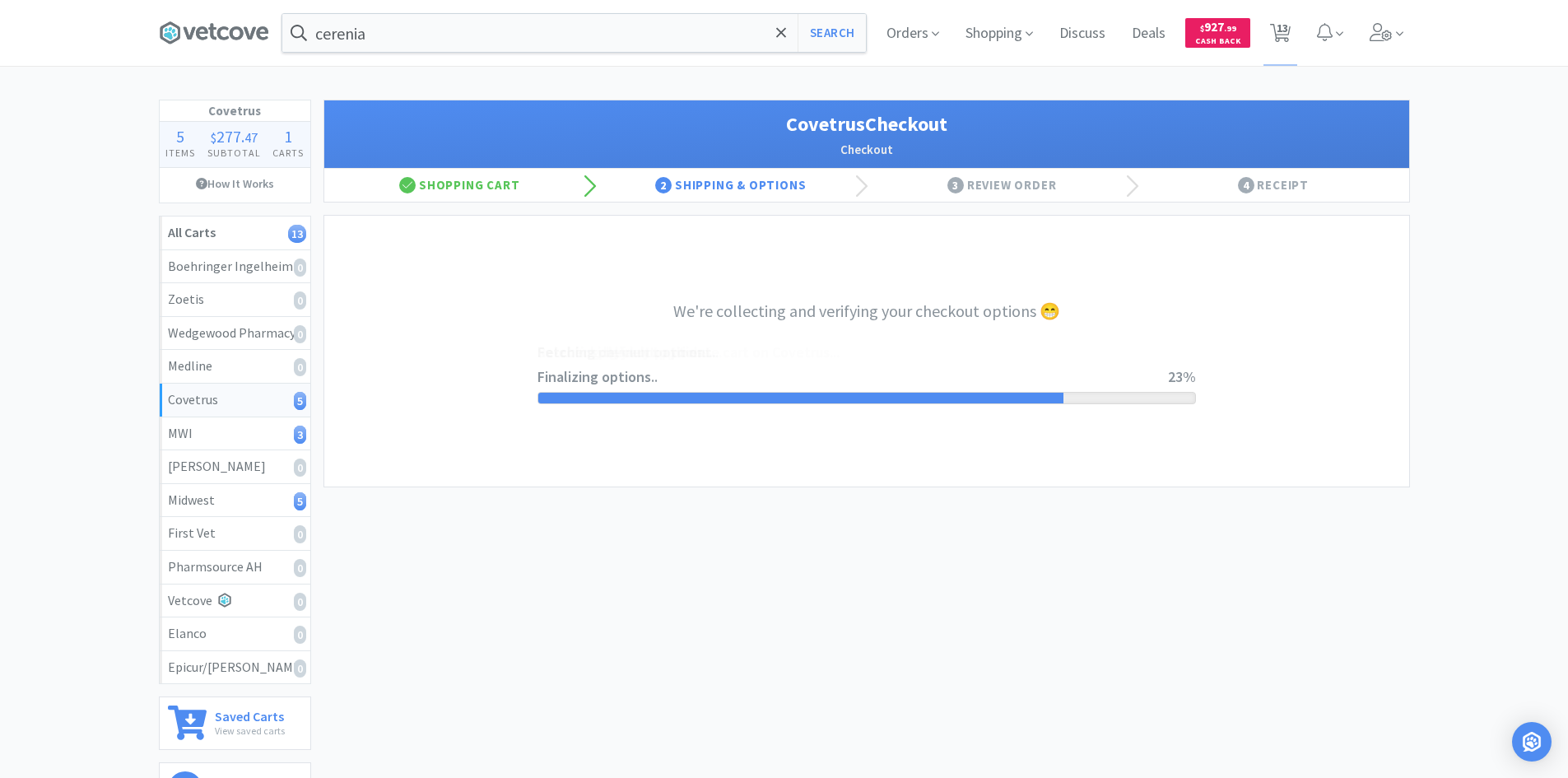
select select "ACCOUNT"
select select "cvt-standard-net"
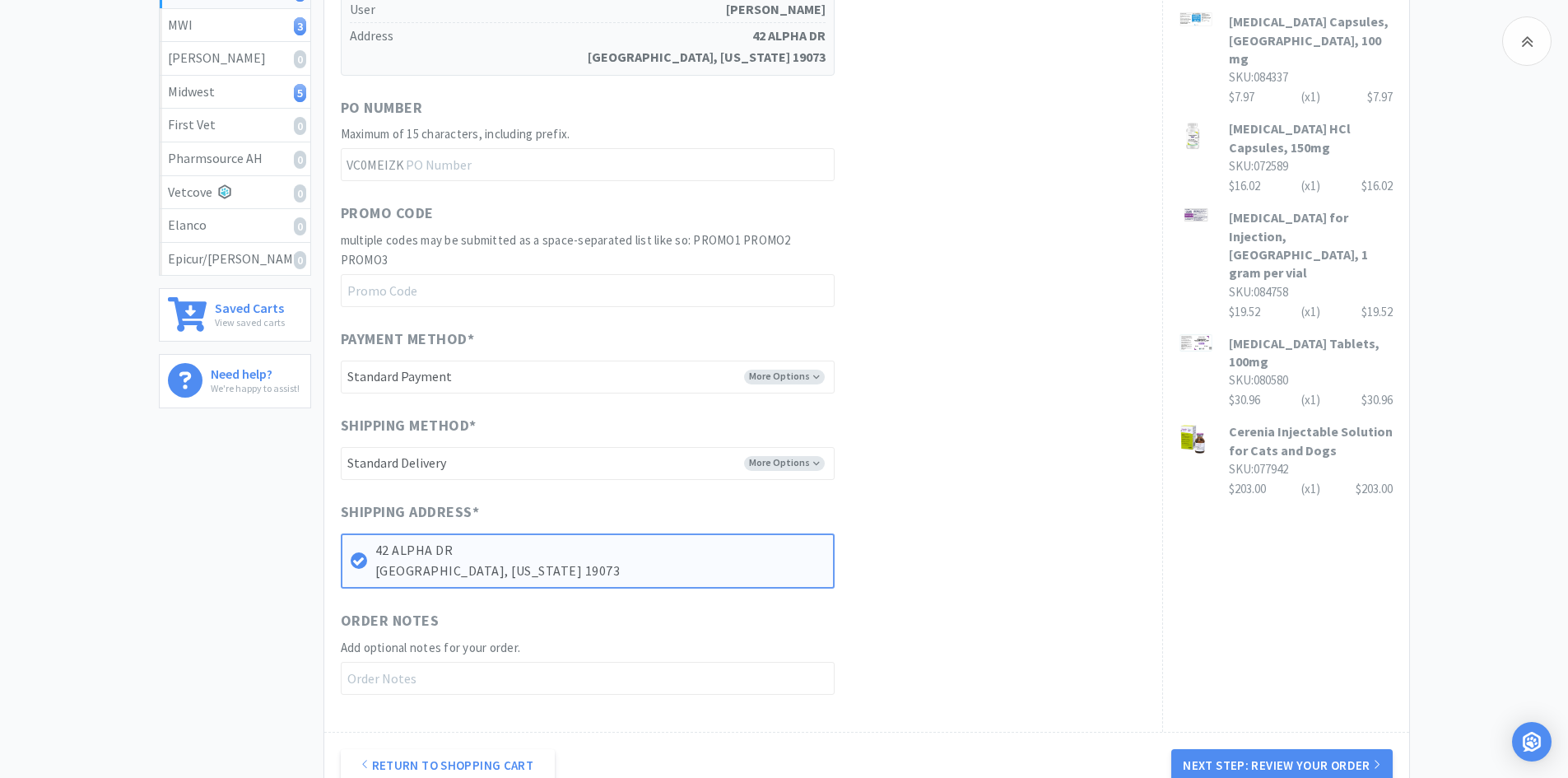
scroll to position [598, 0]
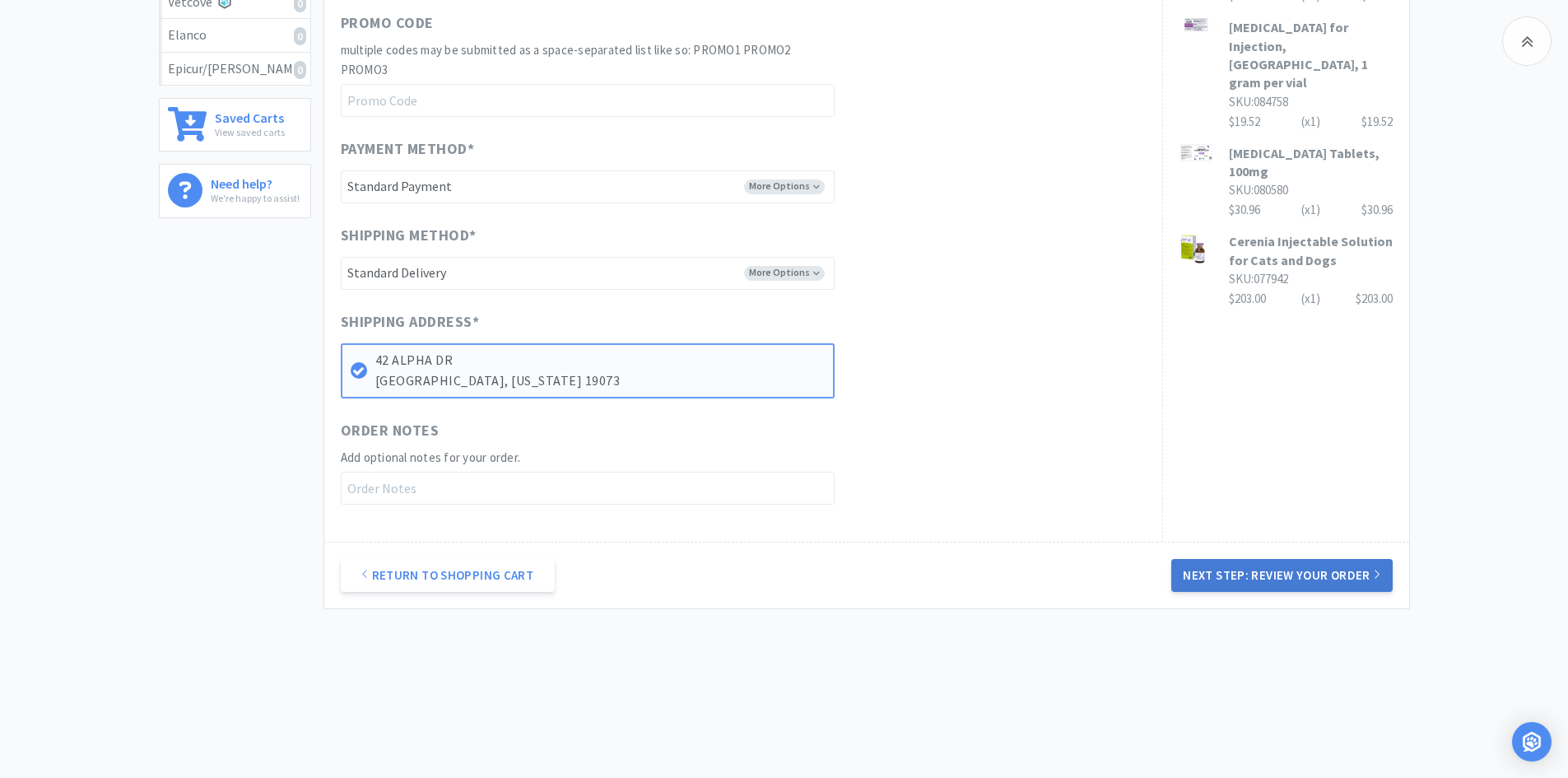
click at [1219, 577] on button "Next Step: Review Your Order" at bounding box center [1282, 575] width 221 height 33
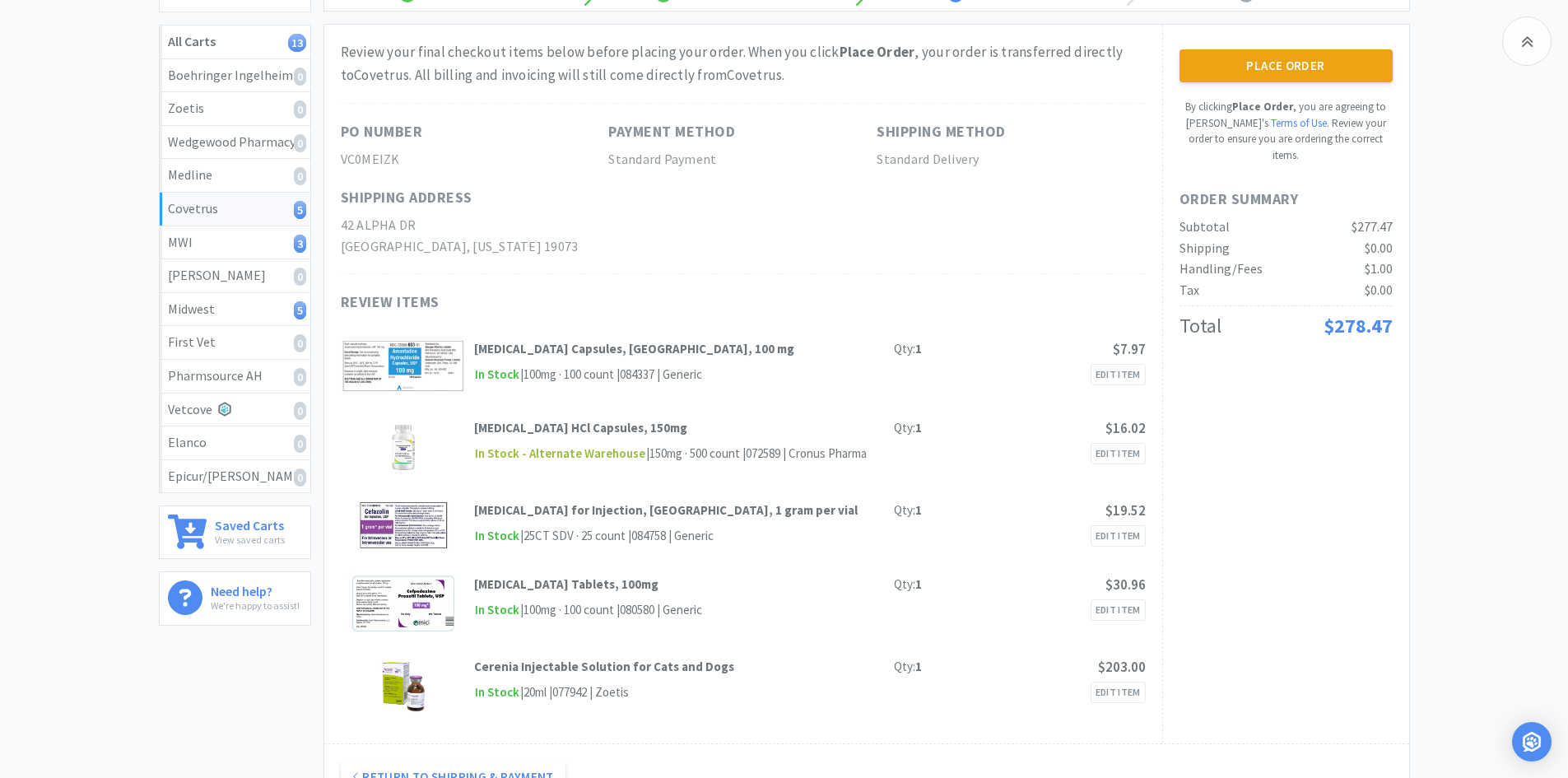
scroll to position [0, 0]
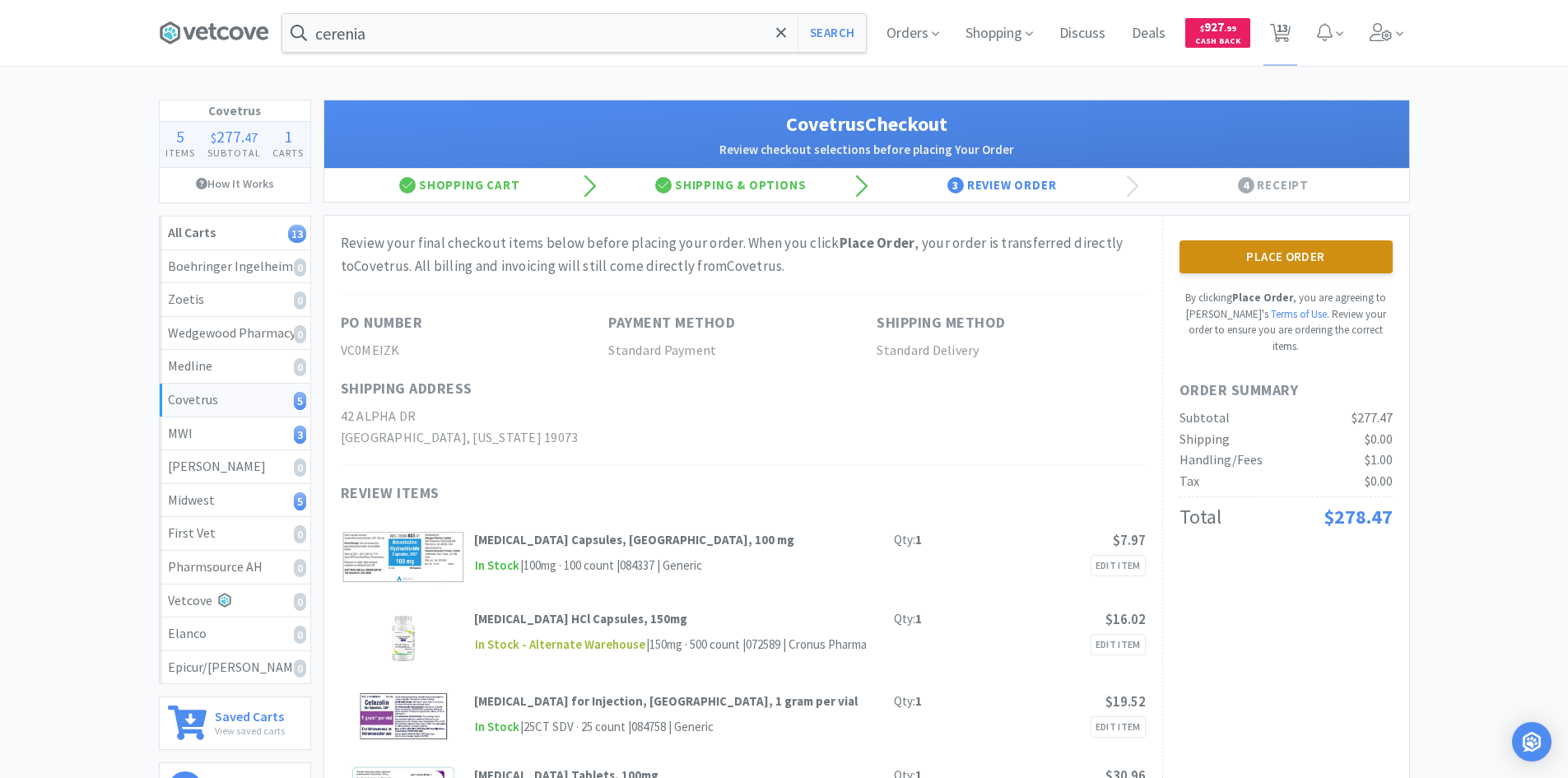
click at [1233, 267] on button "Place Order" at bounding box center [1286, 257] width 213 height 33
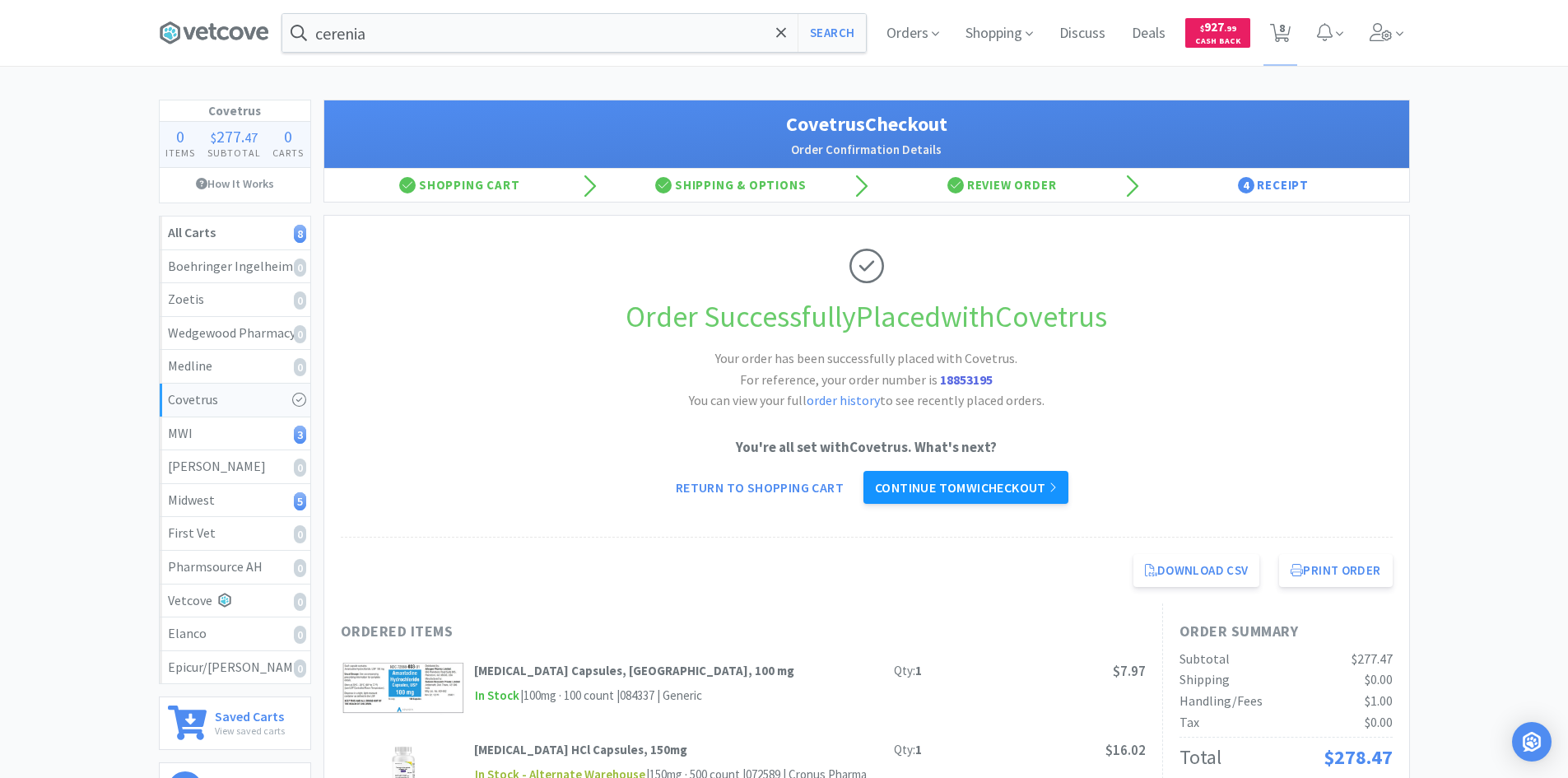
click at [985, 485] on link "Continue to MWI checkout" at bounding box center [965, 487] width 205 height 33
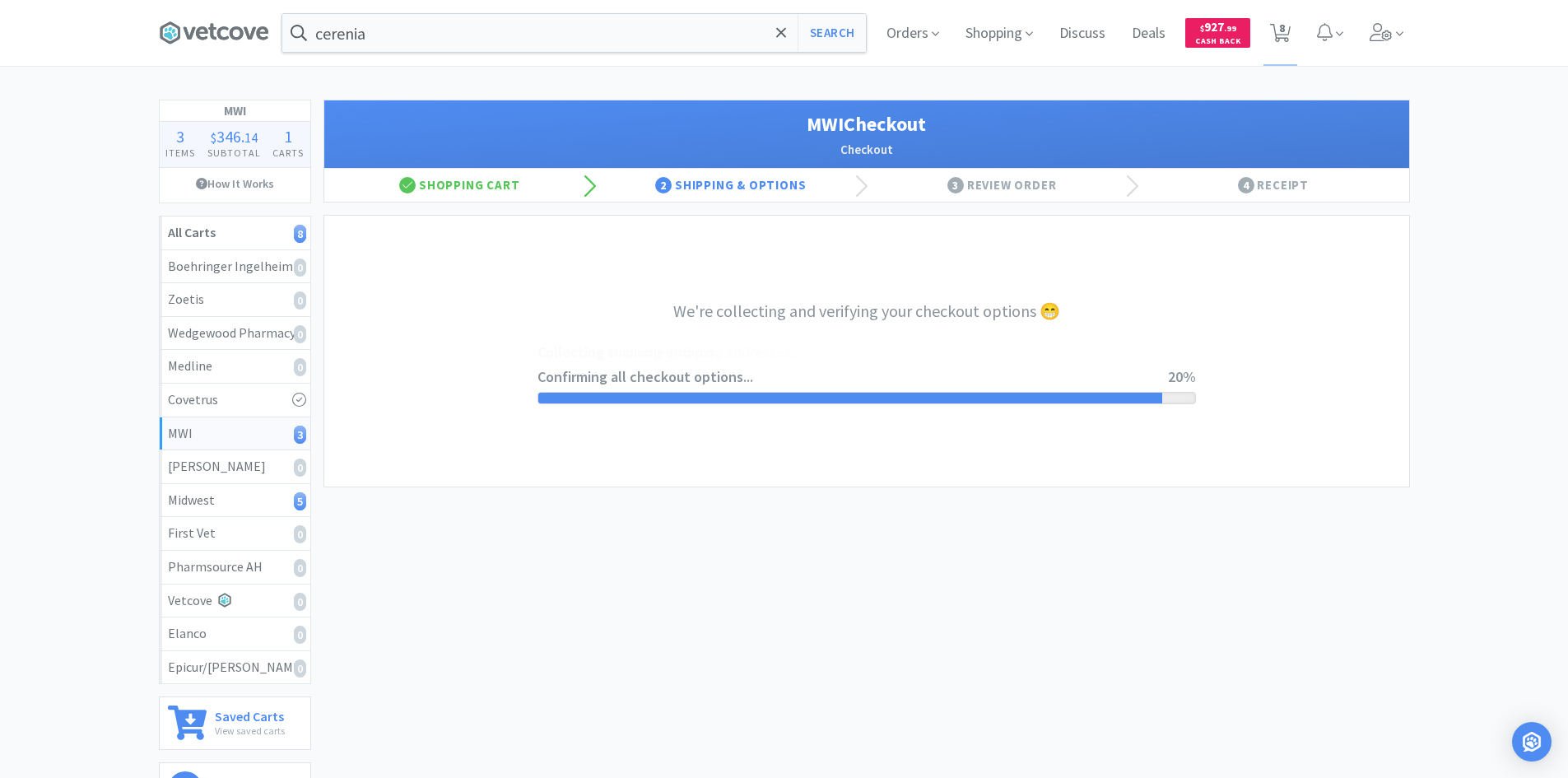
select select "STD_"
select select "FX9"
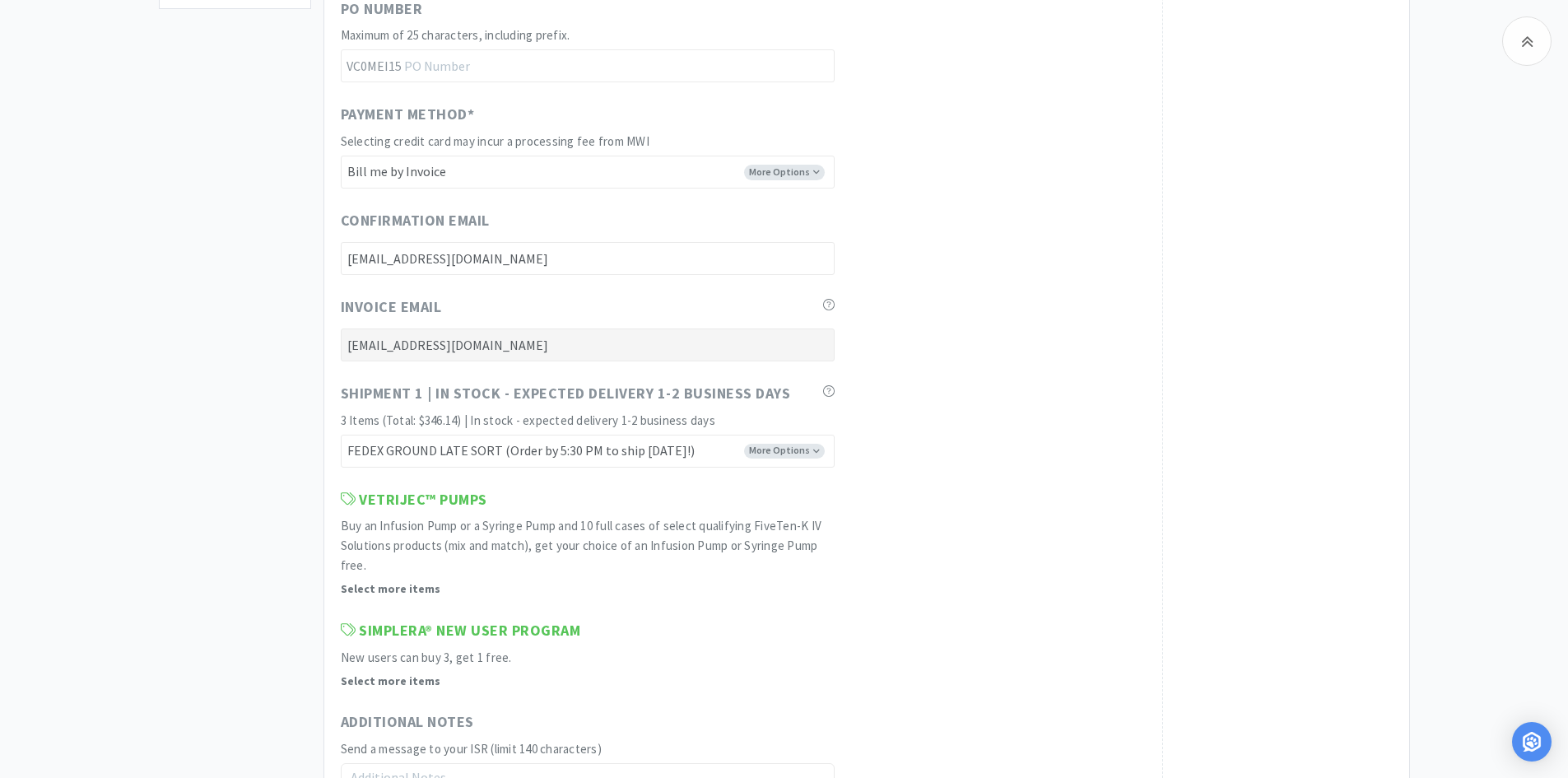
scroll to position [1114, 0]
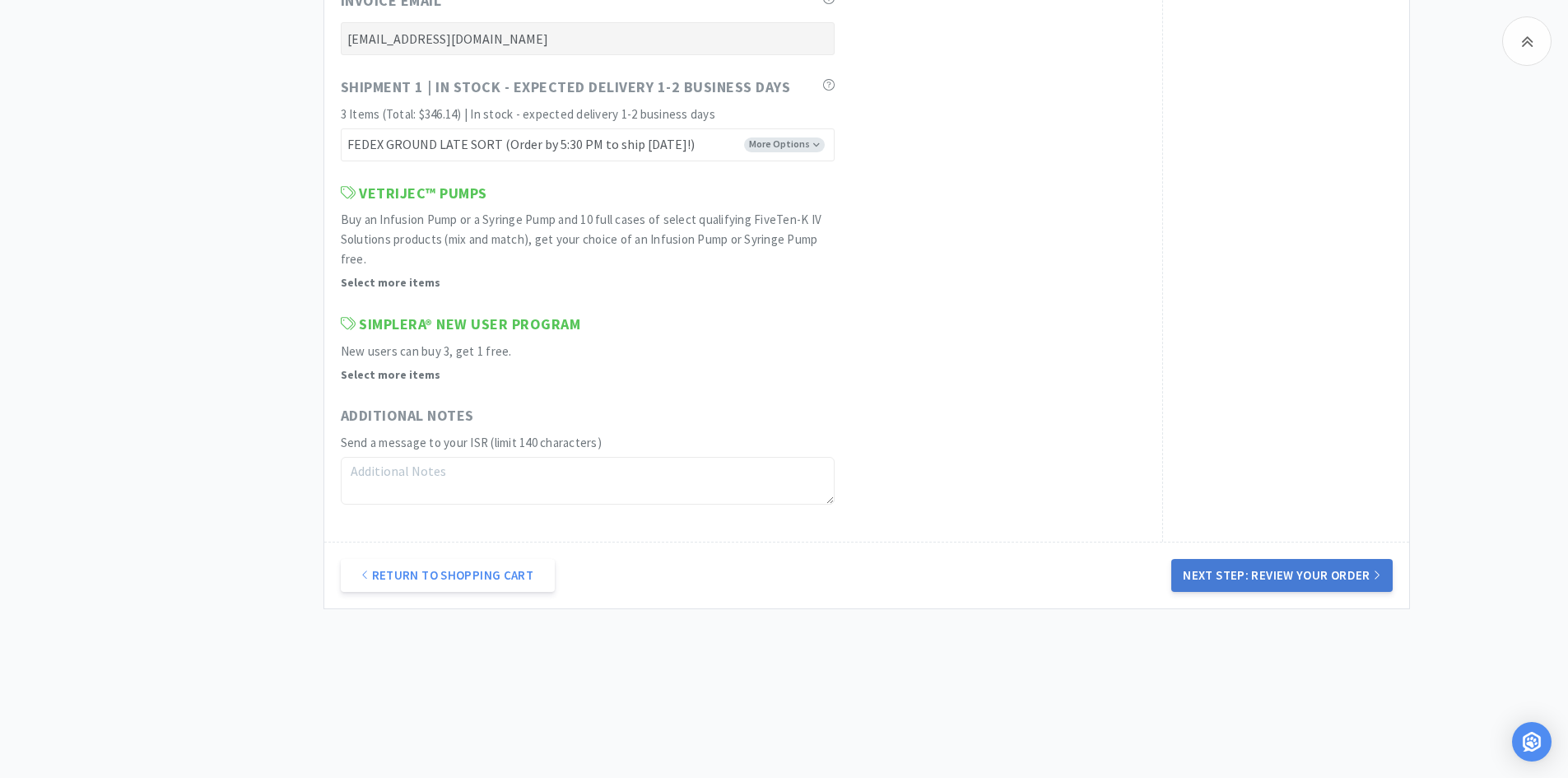
click at [1237, 576] on button "Next Step: Review Your Order" at bounding box center [1282, 575] width 221 height 33
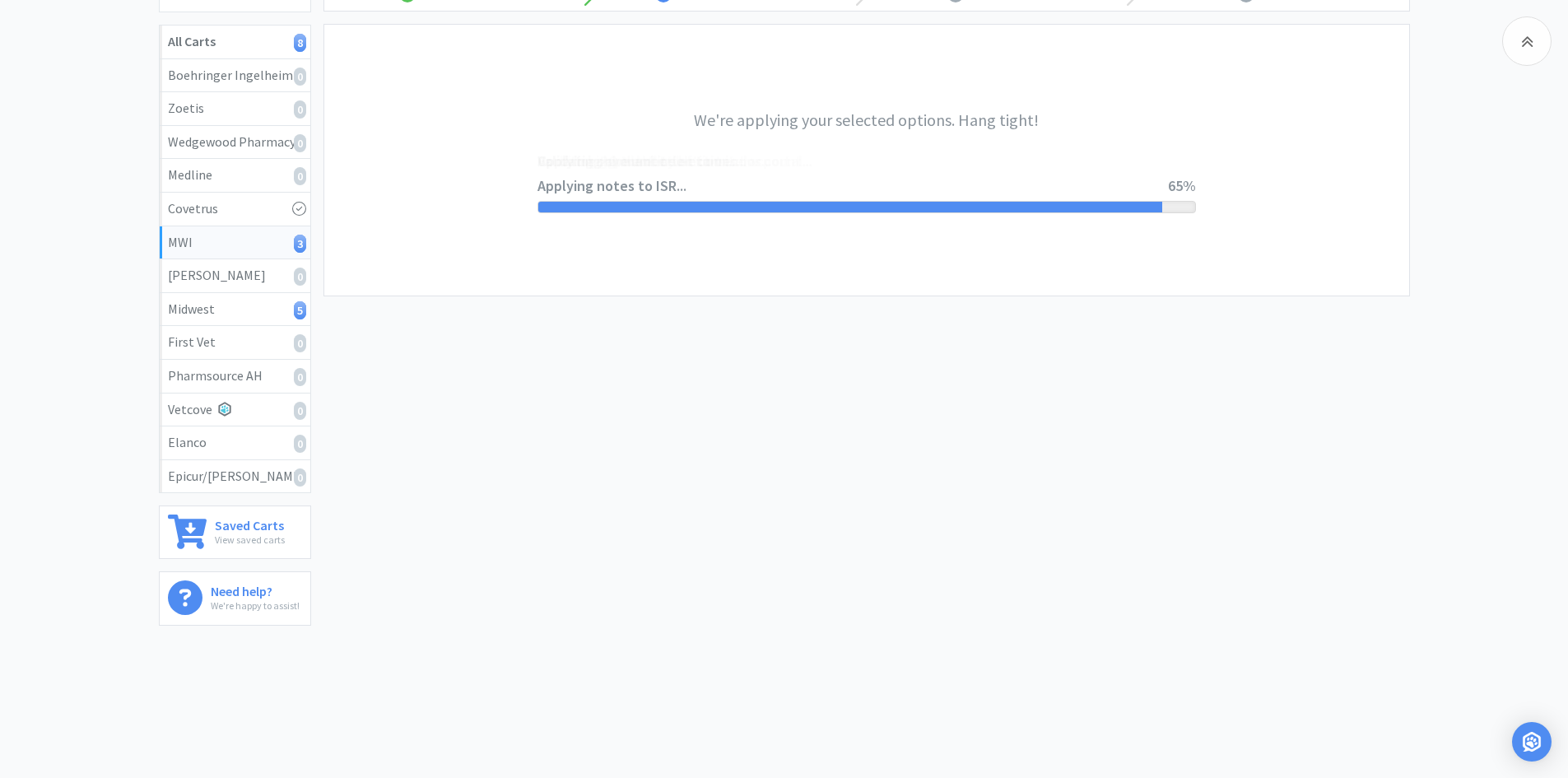
scroll to position [0, 0]
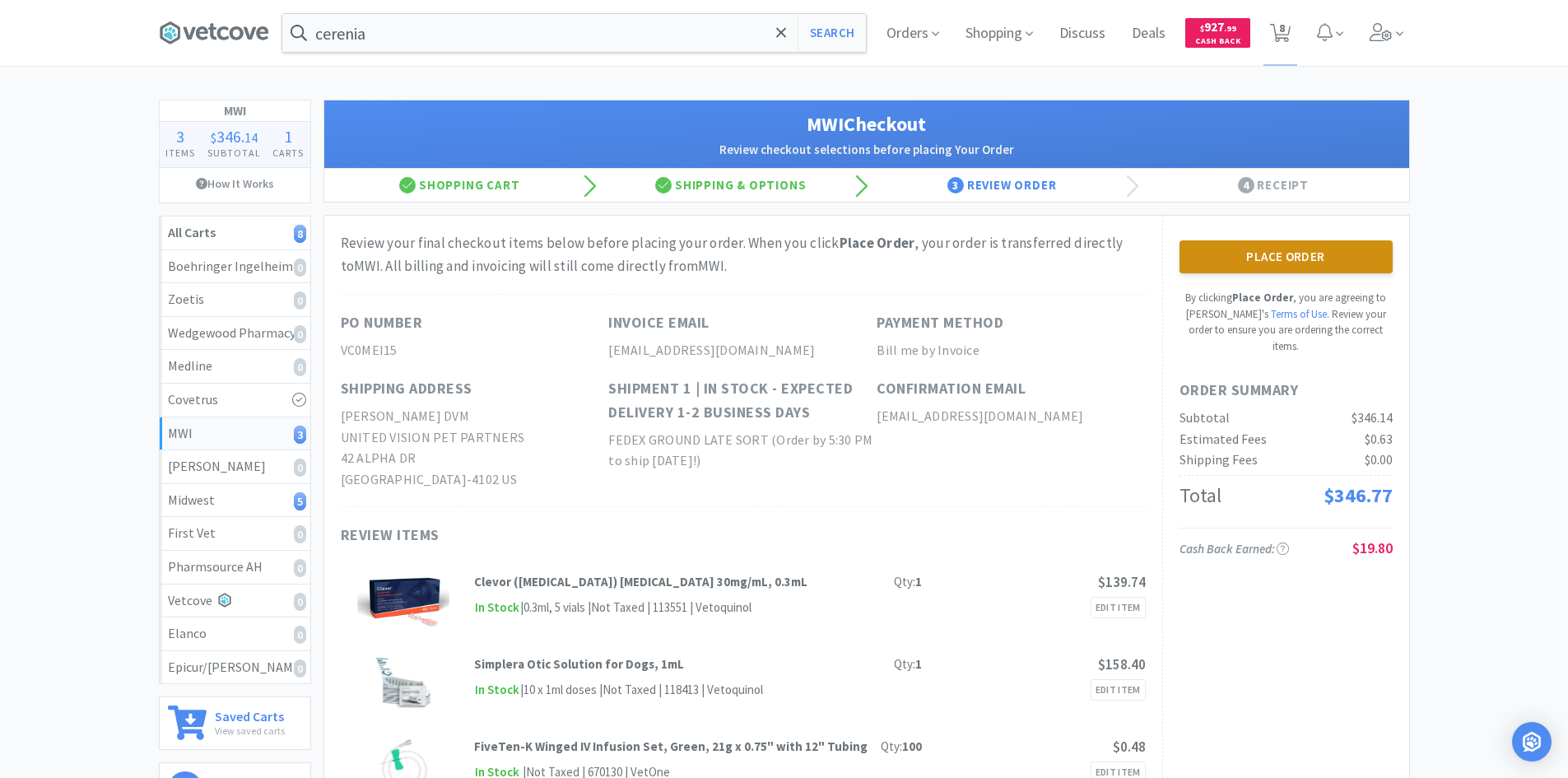
click at [1268, 248] on button "Place Order" at bounding box center [1286, 257] width 213 height 33
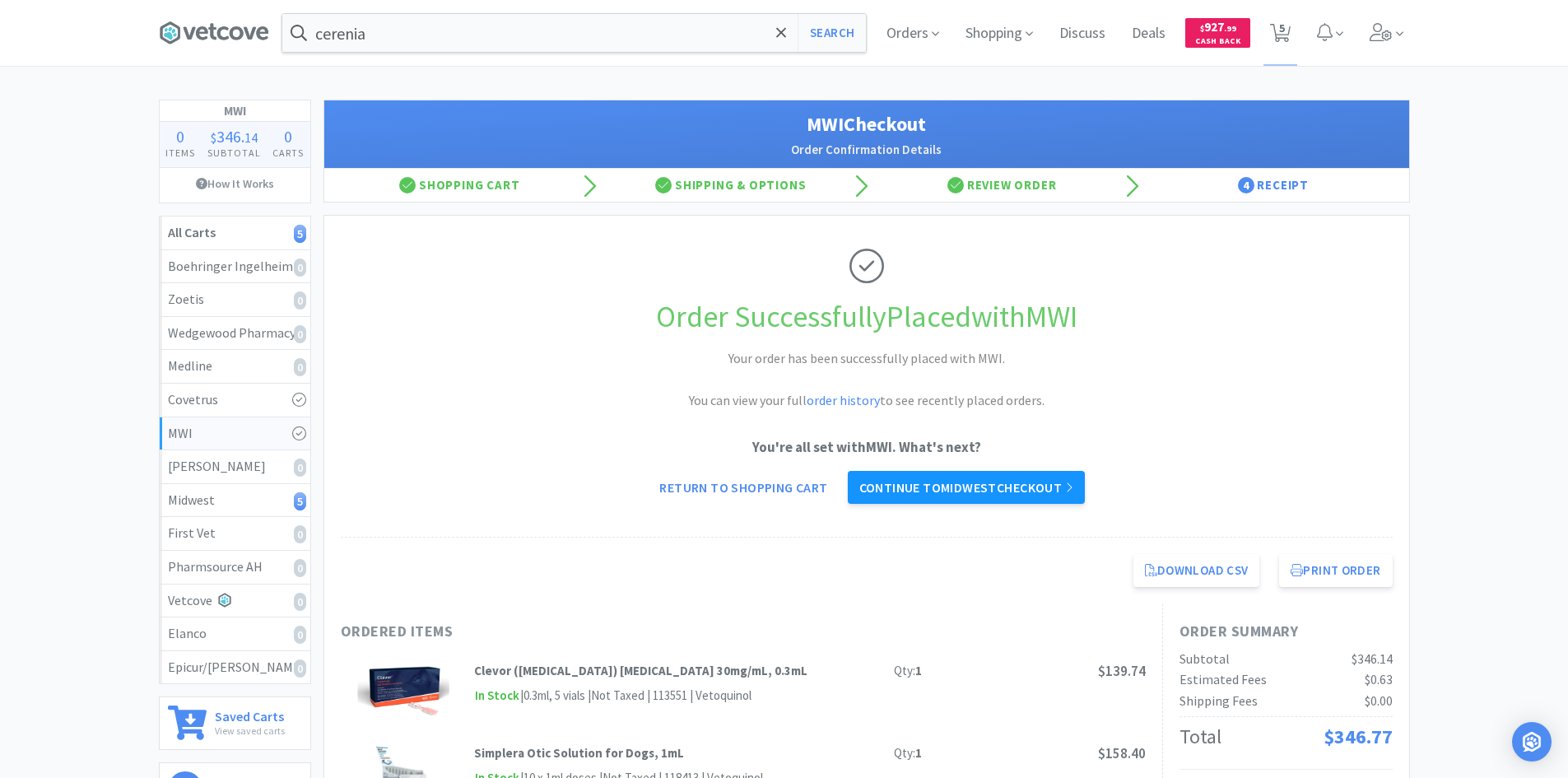
click at [939, 482] on link "Continue to Midwest checkout" at bounding box center [966, 487] width 237 height 33
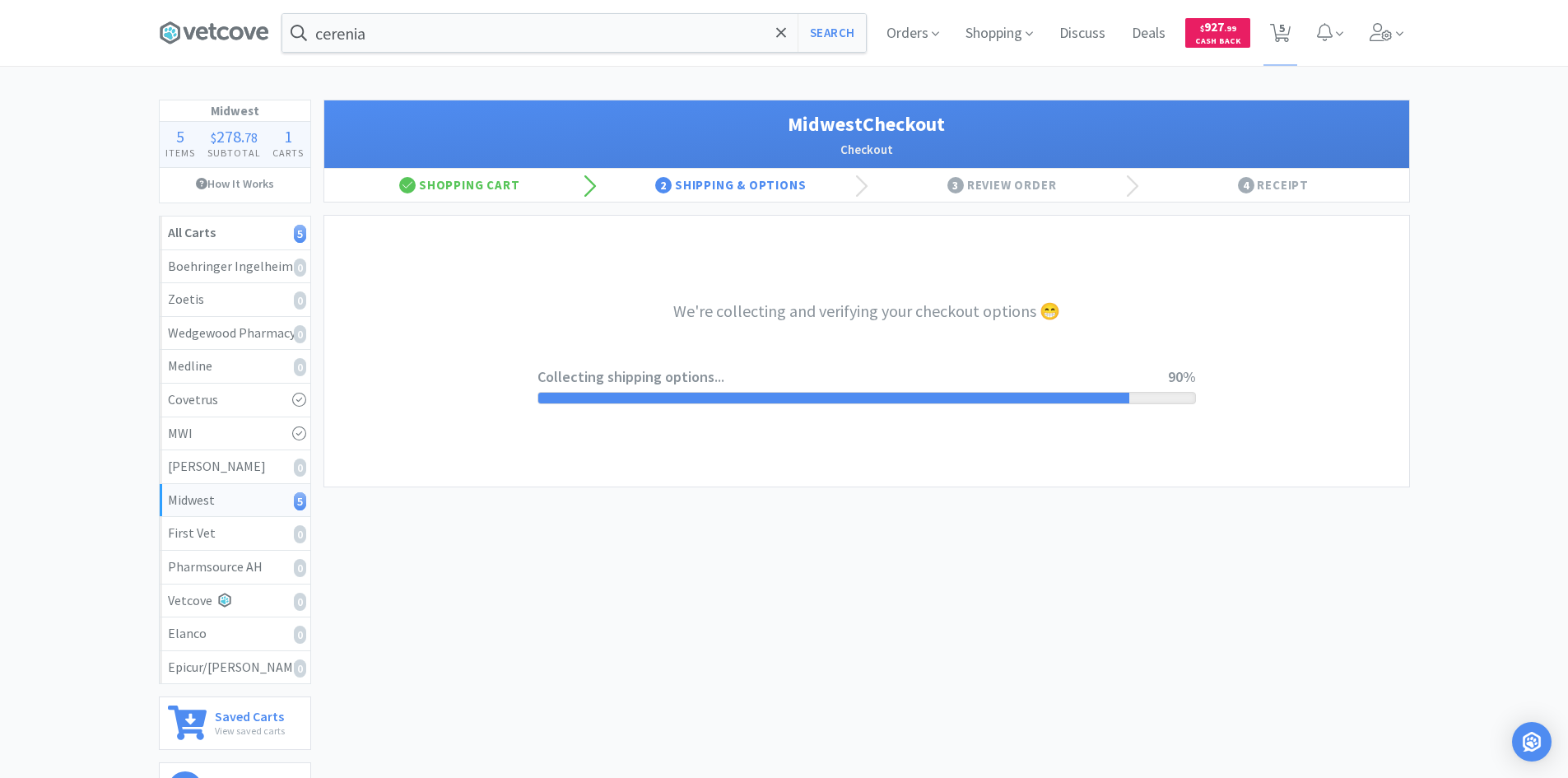
select select "3"
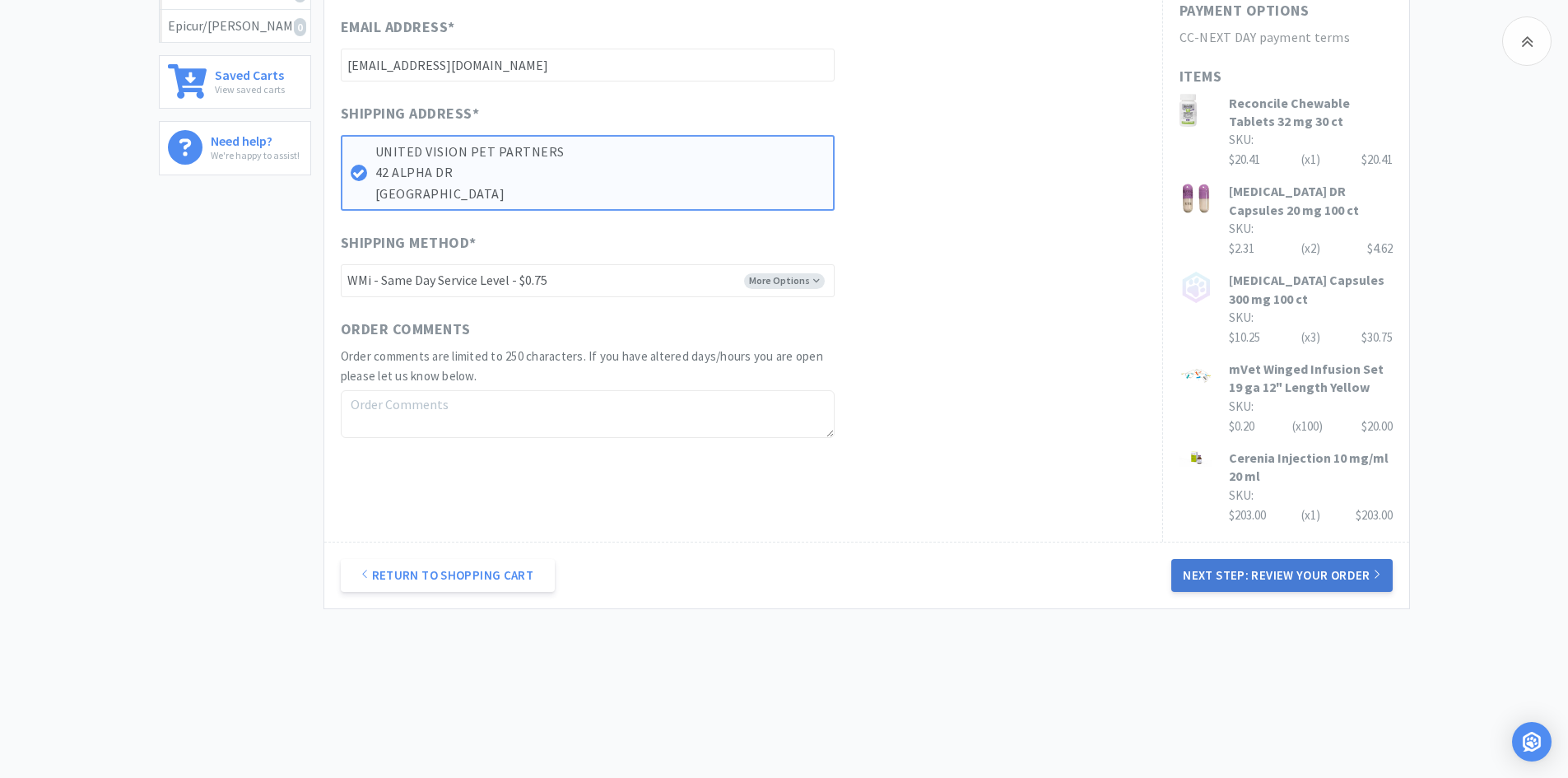
click at [1224, 575] on button "Next Step: Review Your Order" at bounding box center [1282, 575] width 221 height 33
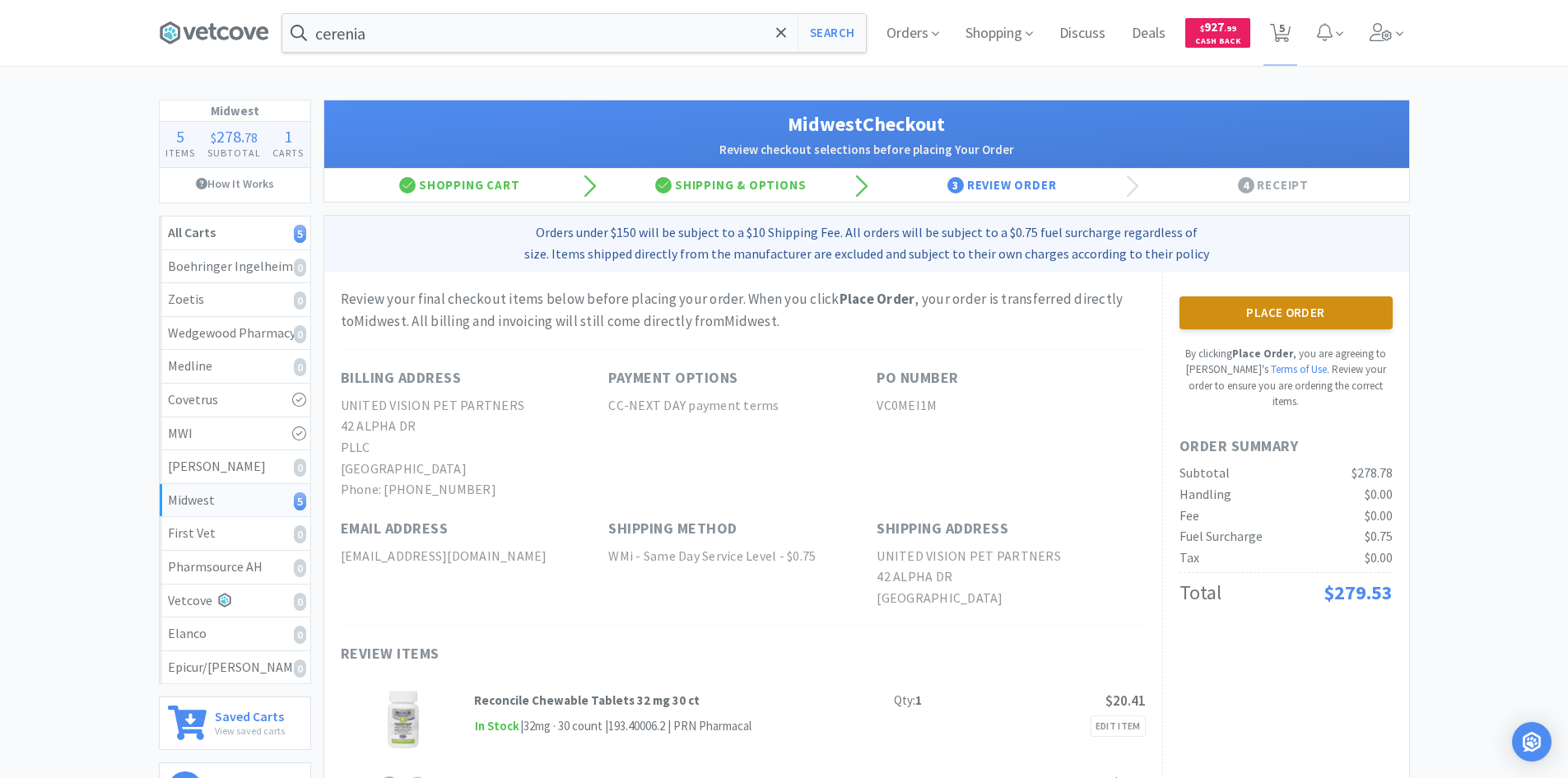
click at [1209, 314] on button "Place Order" at bounding box center [1286, 313] width 213 height 33
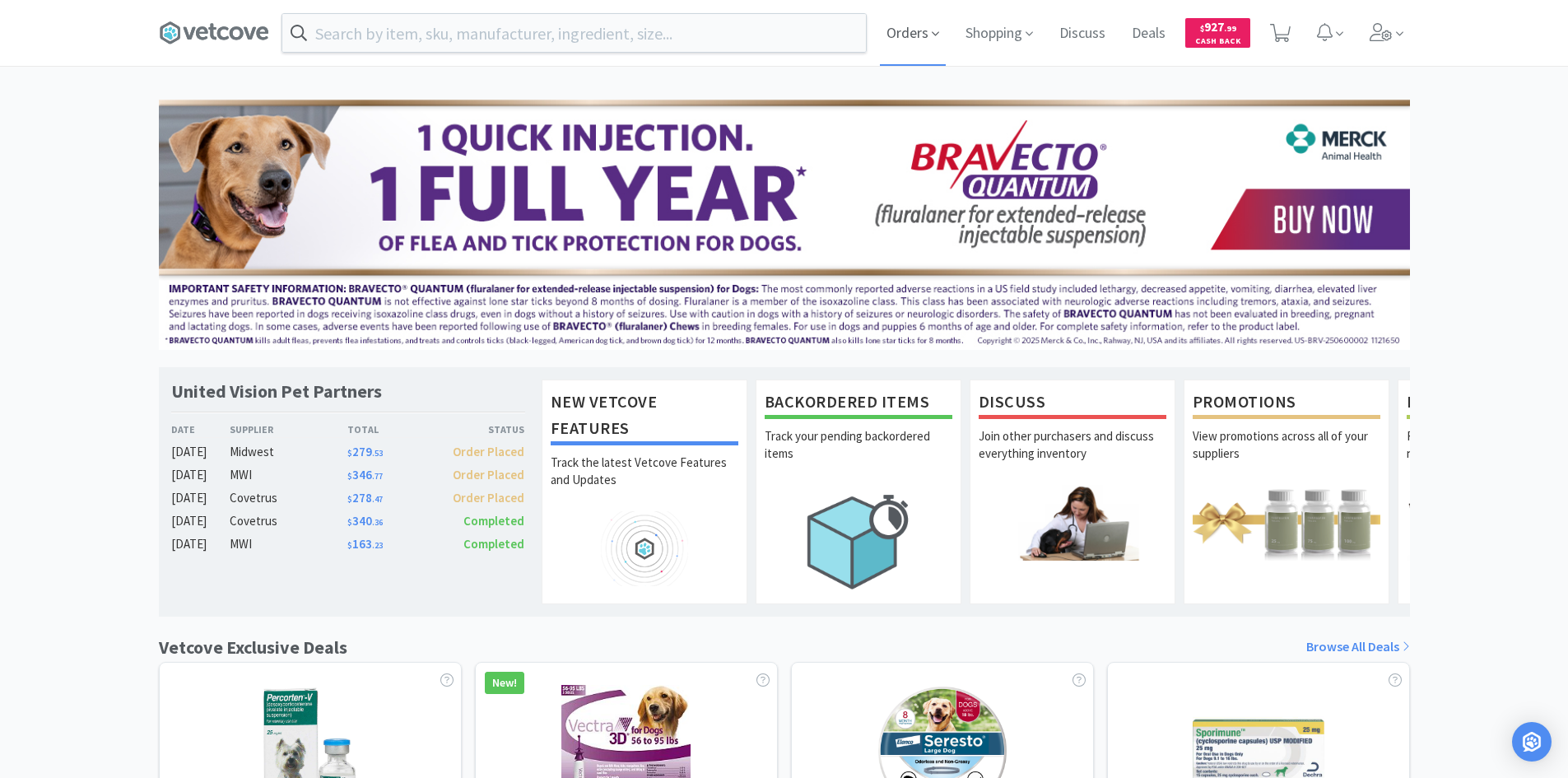
click at [896, 32] on span "Orders" at bounding box center [913, 33] width 66 height 66
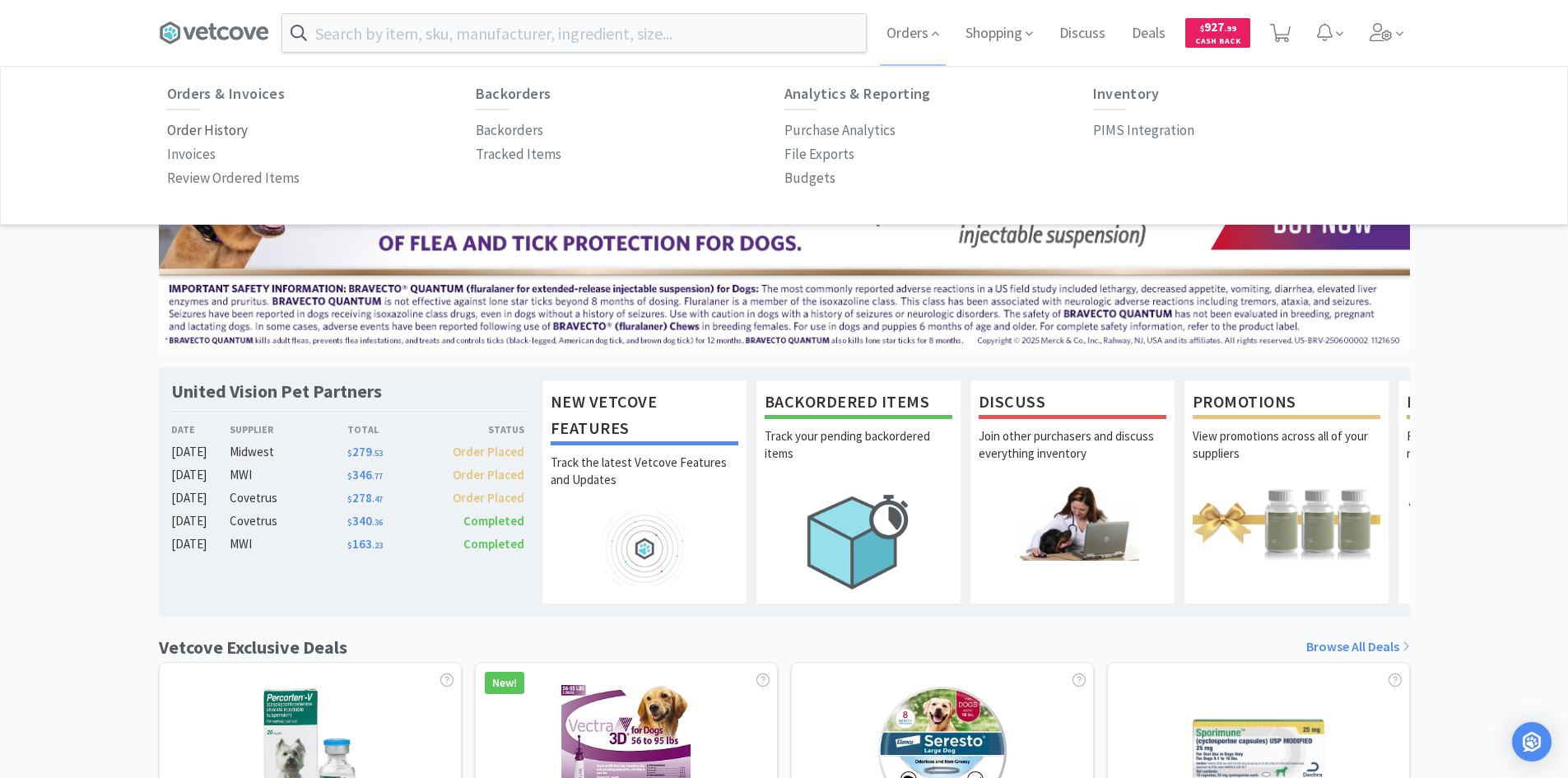
click at [216, 126] on p "Order History" at bounding box center [207, 130] width 81 height 22
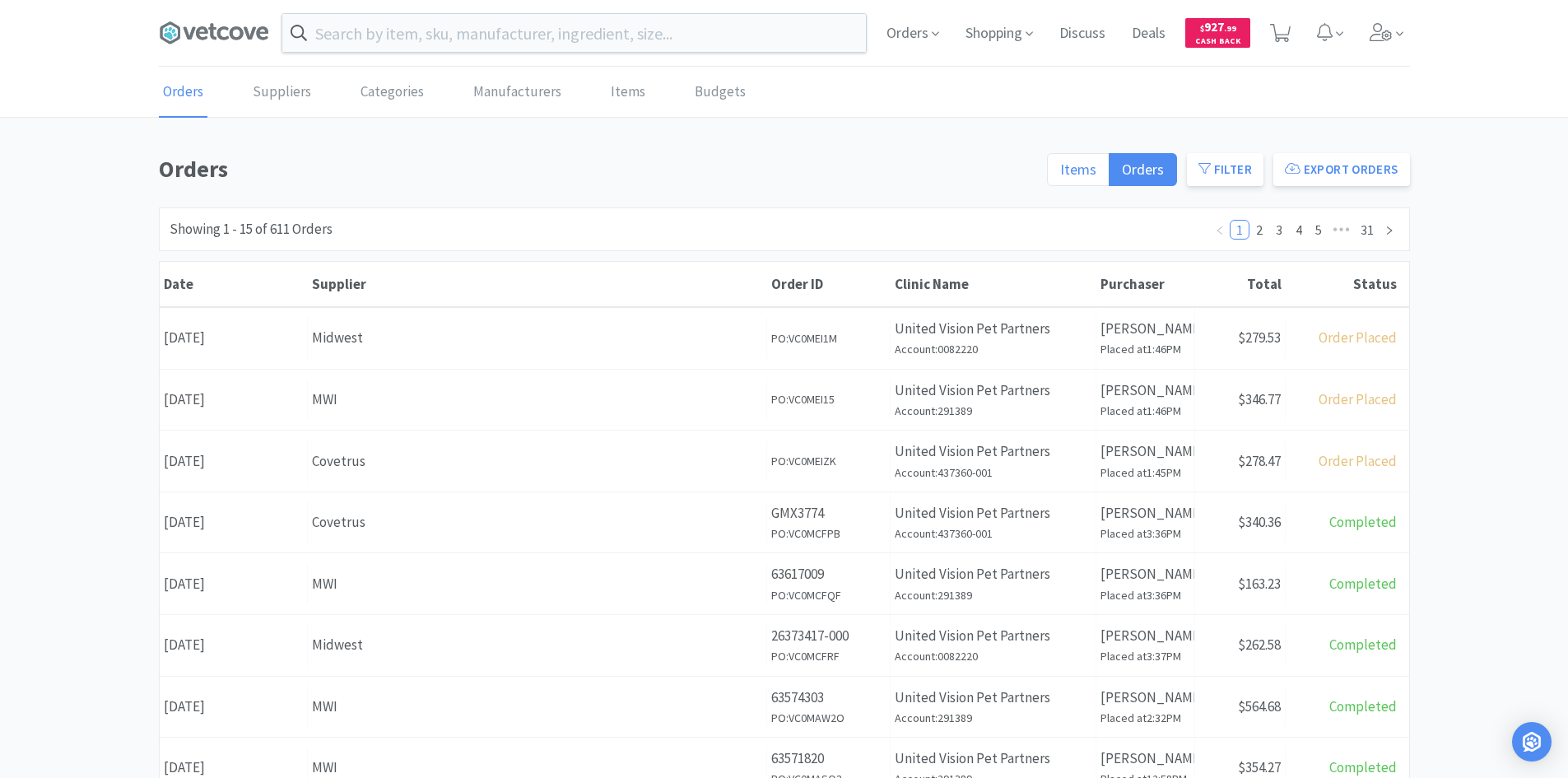
click at [1073, 170] on span "Items" at bounding box center [1077, 169] width 37 height 19
click at [1060, 174] on input "Items" at bounding box center [1060, 174] width 0 height 0
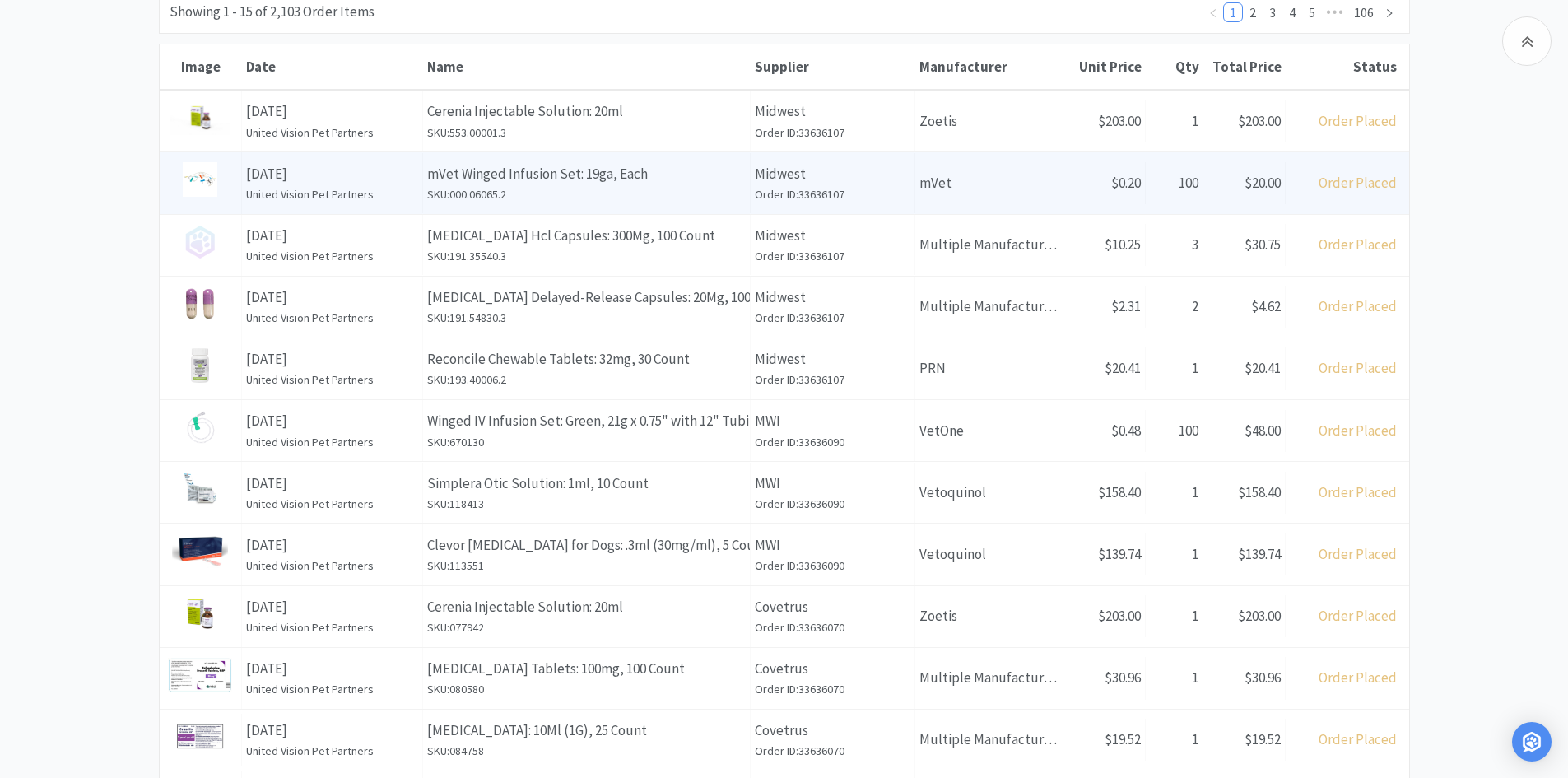
scroll to position [247, 0]
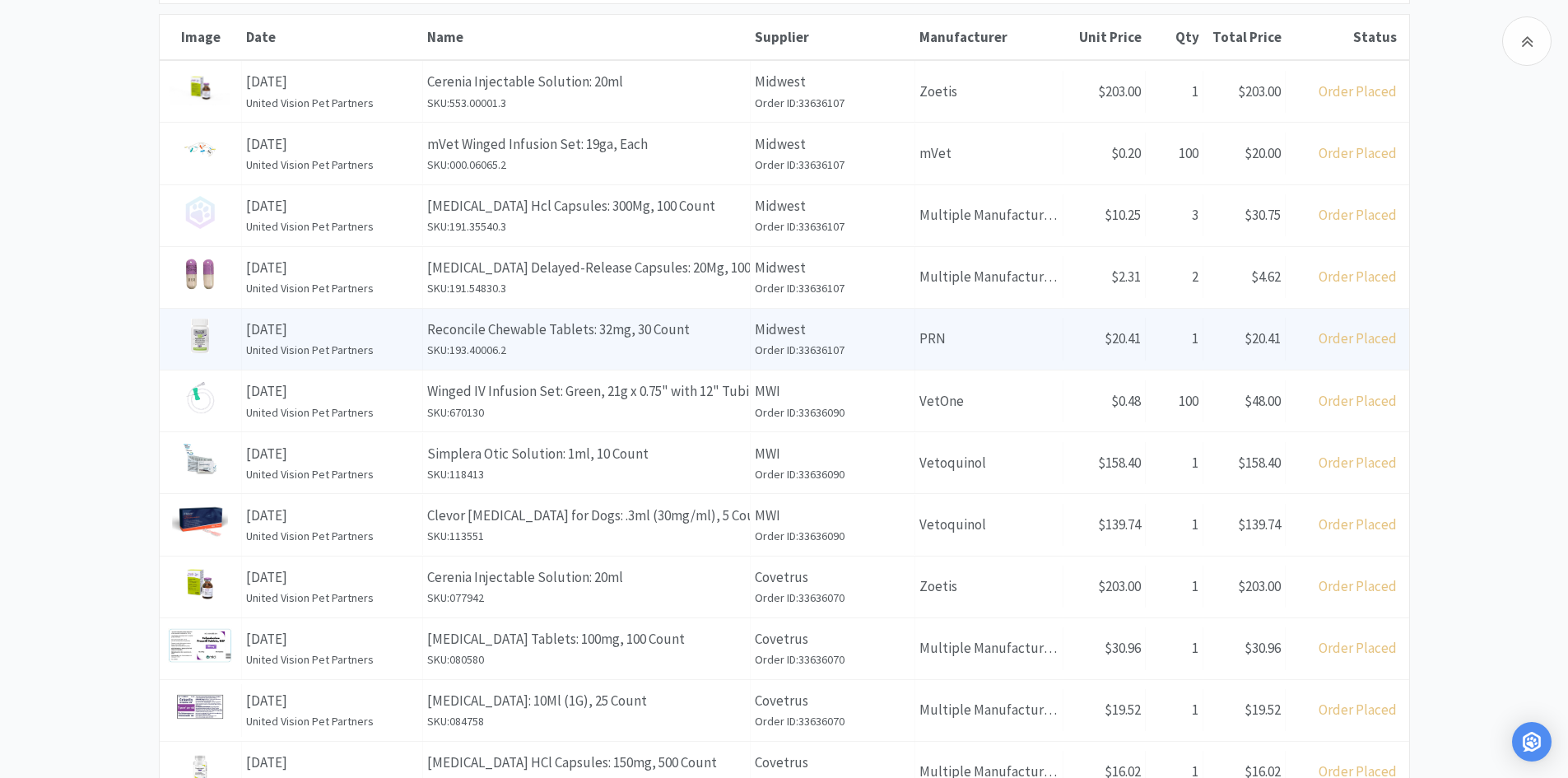
click at [574, 353] on h6 "SKU: 193.40006.2" at bounding box center [586, 349] width 318 height 18
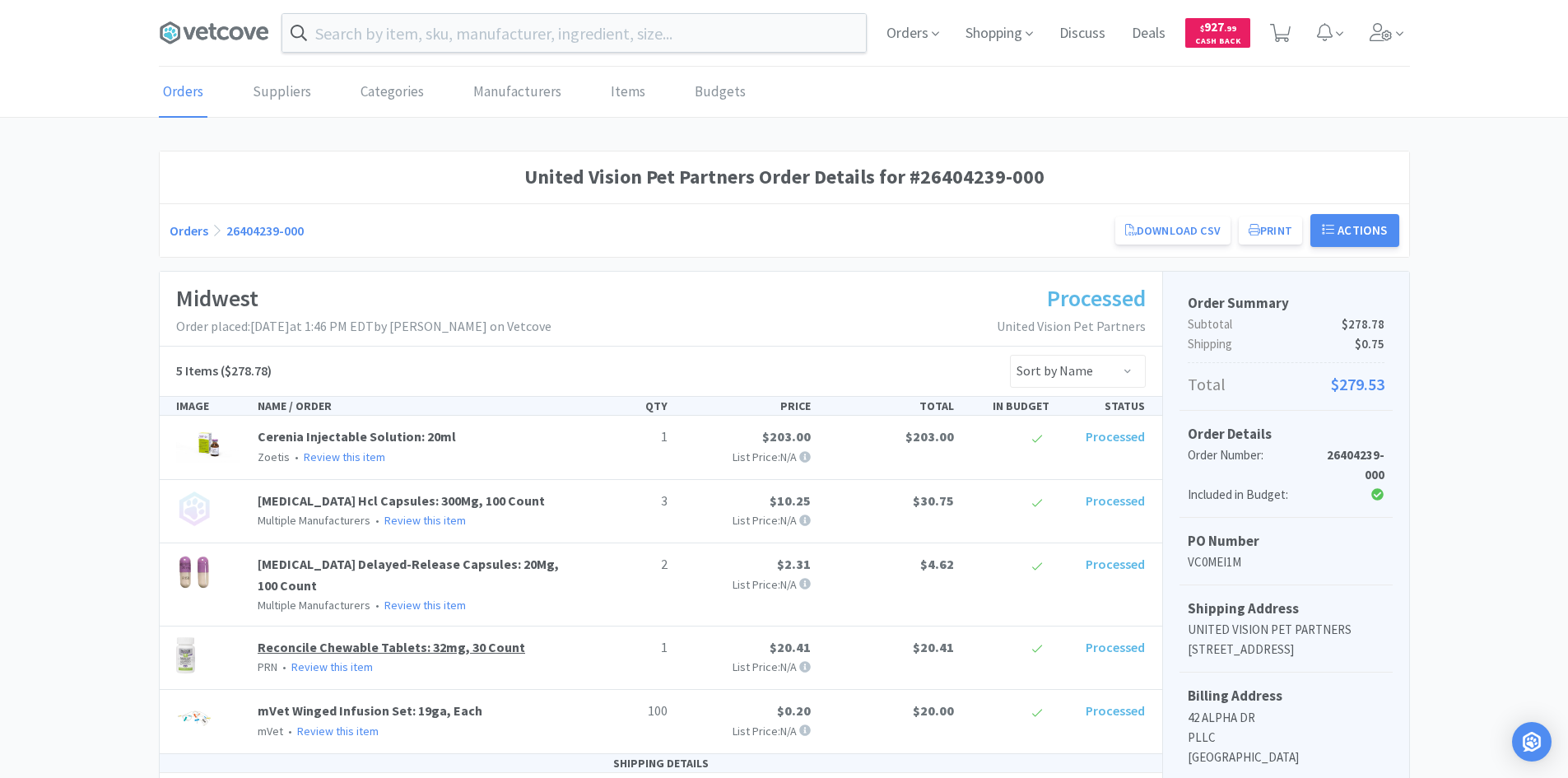
click at [335, 650] on link "Reconcile Chewable Tablets: 32mg, 30 Count" at bounding box center [391, 647] width 268 height 17
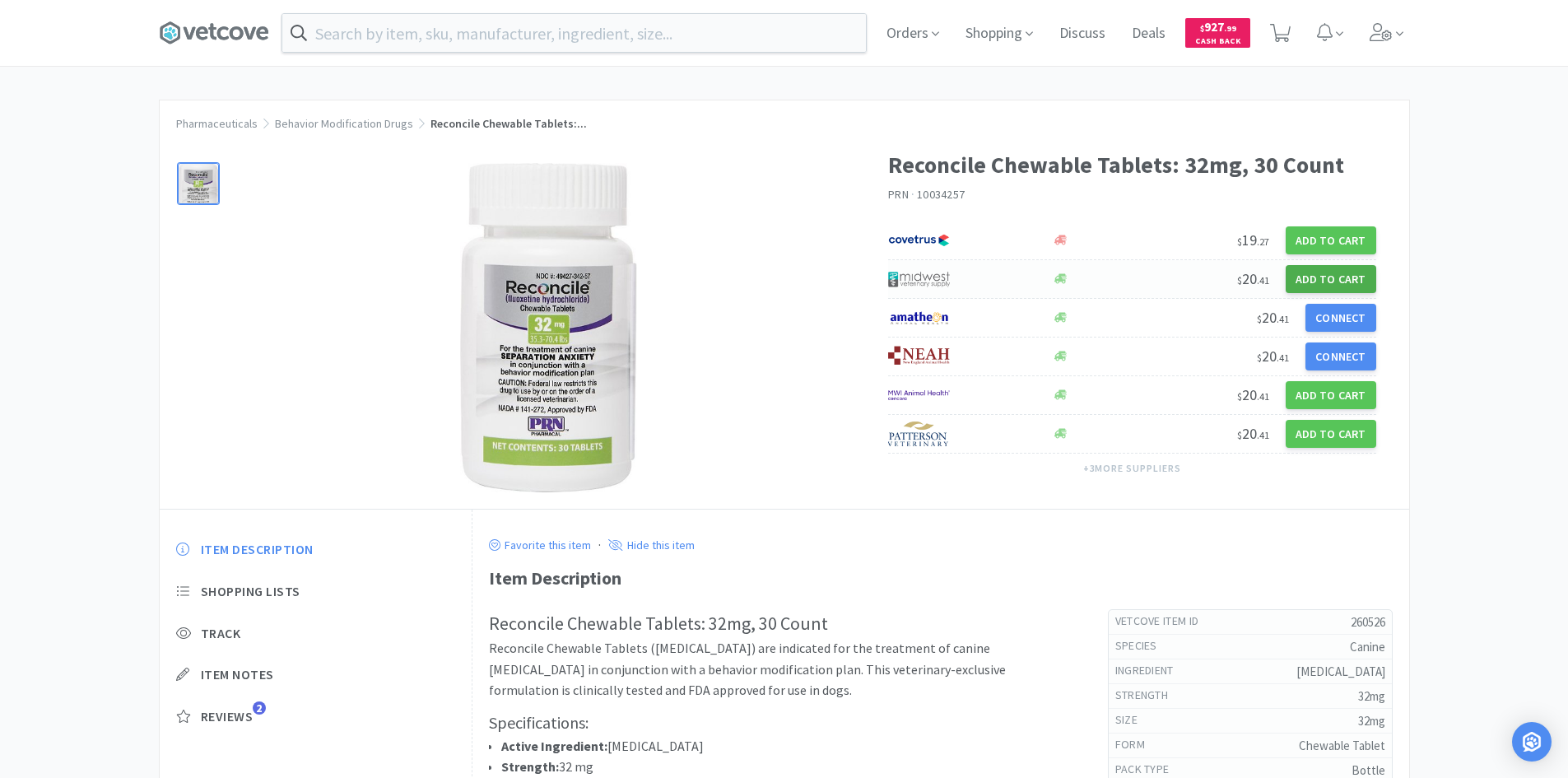
click at [1326, 274] on button "Add to Cart" at bounding box center [1330, 279] width 91 height 28
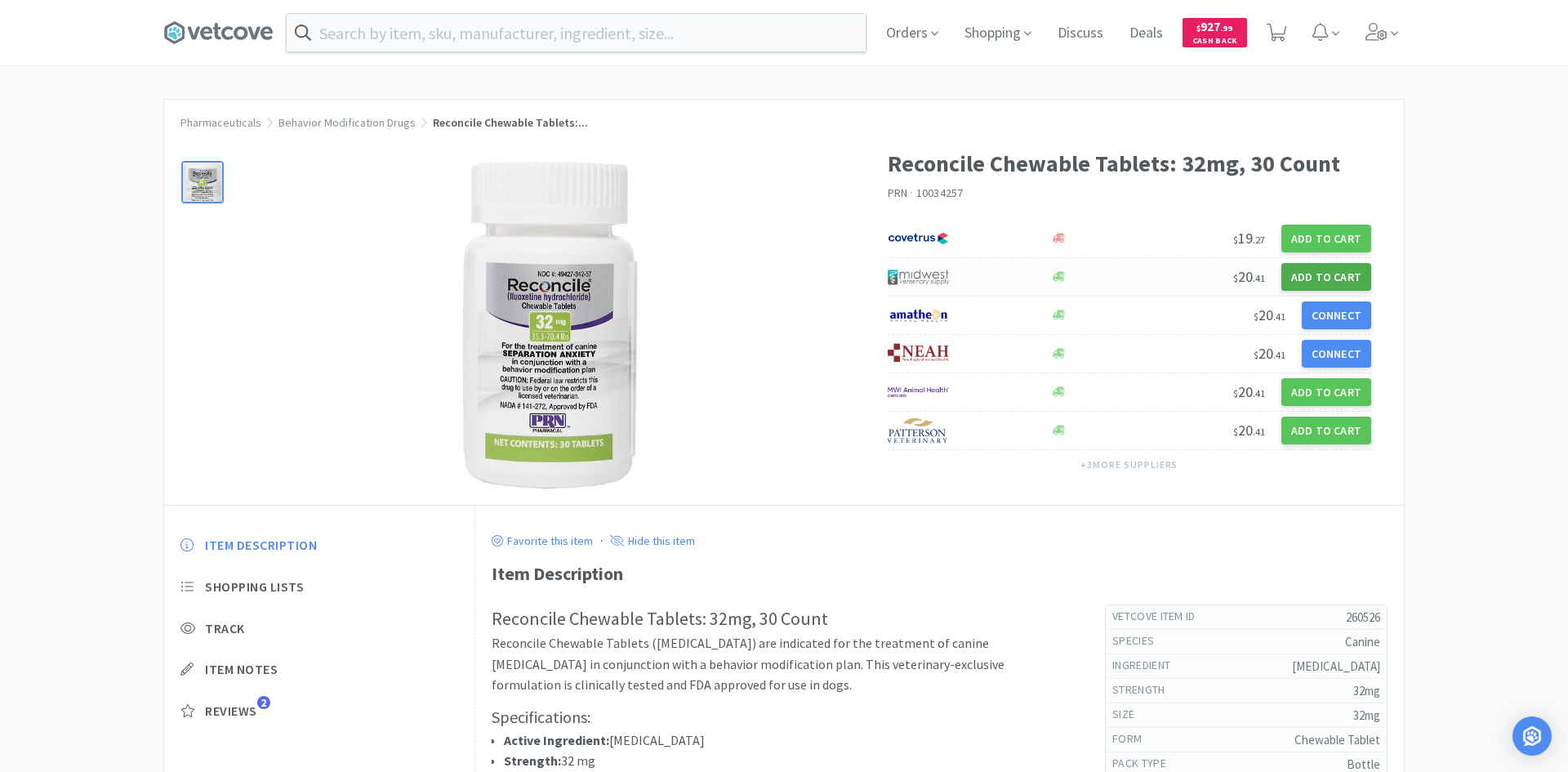
select select "1"
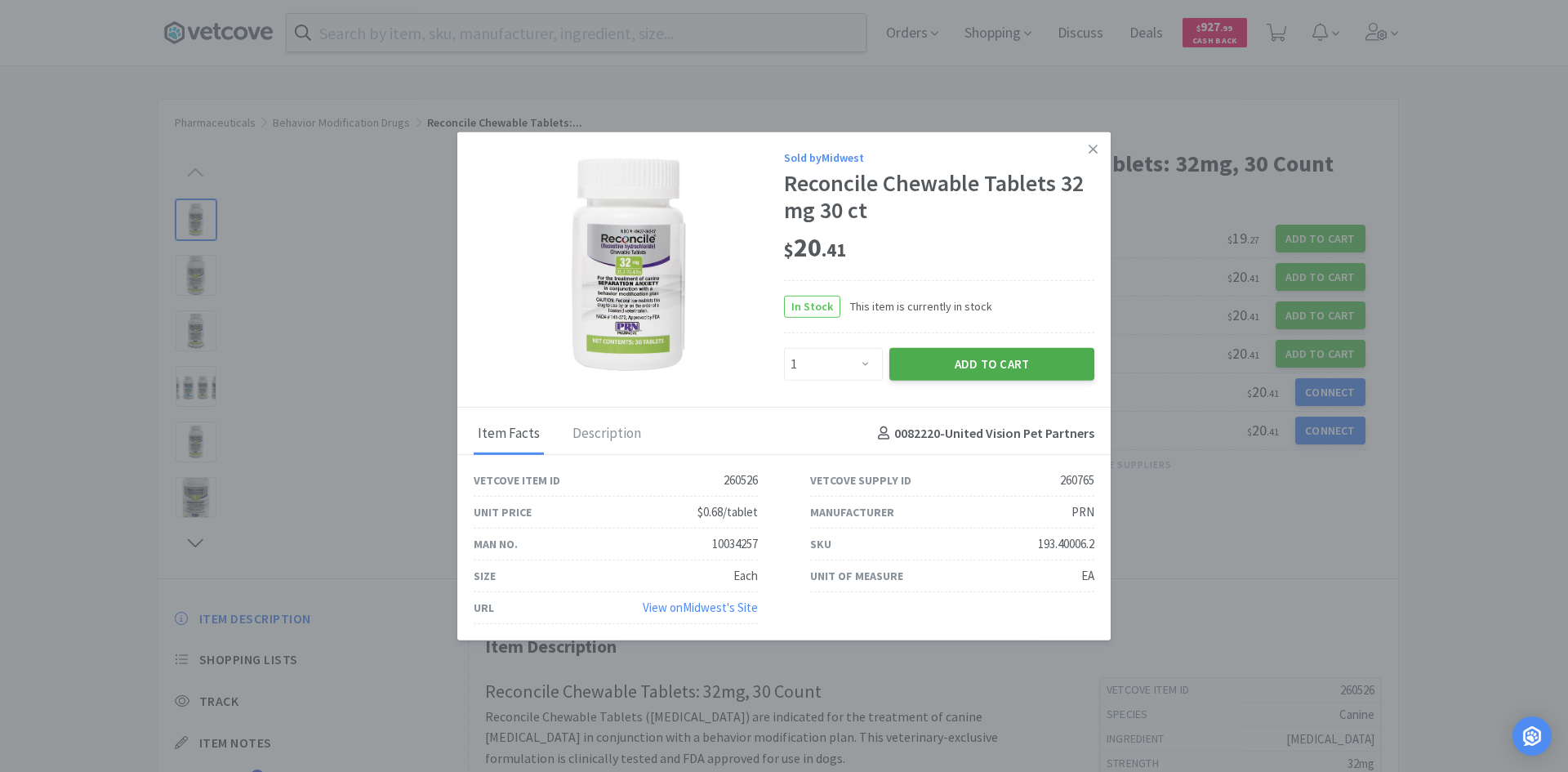
click at [988, 354] on button "Add to Cart" at bounding box center [991, 363] width 205 height 33
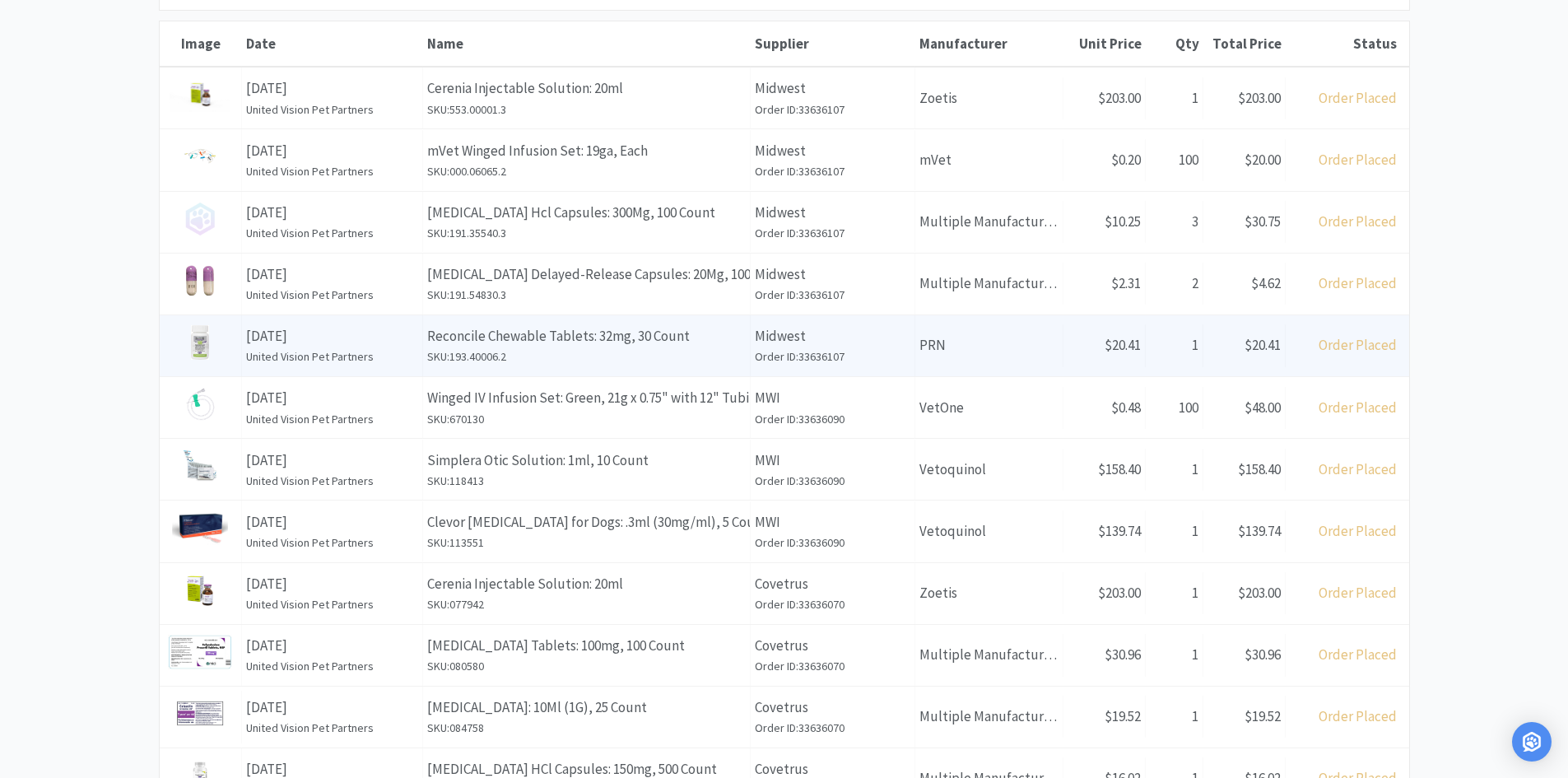
scroll to position [247, 0]
